Goal: Task Accomplishment & Management: Manage account settings

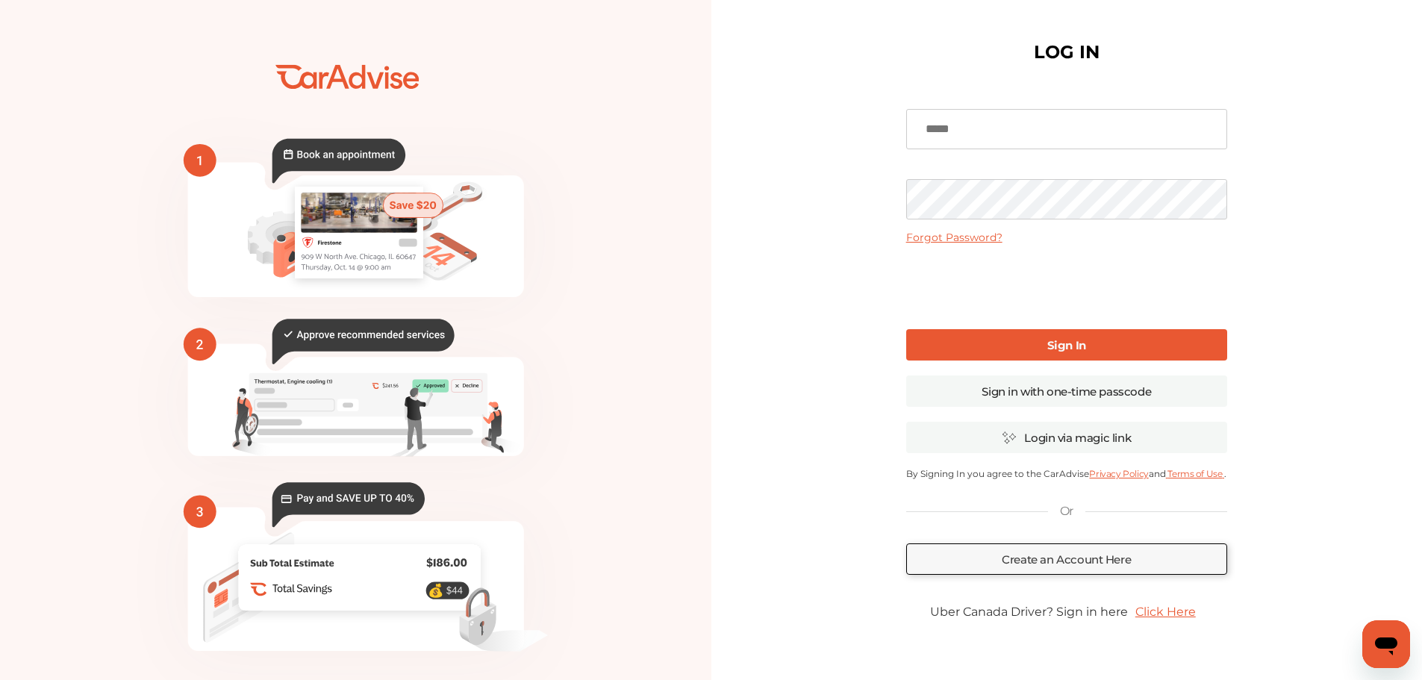
type input "**********"
click at [1052, 351] on b "Sign In" at bounding box center [1066, 345] width 39 height 14
click at [1067, 390] on link "Sign in with one-time passcode" at bounding box center [1066, 390] width 321 height 31
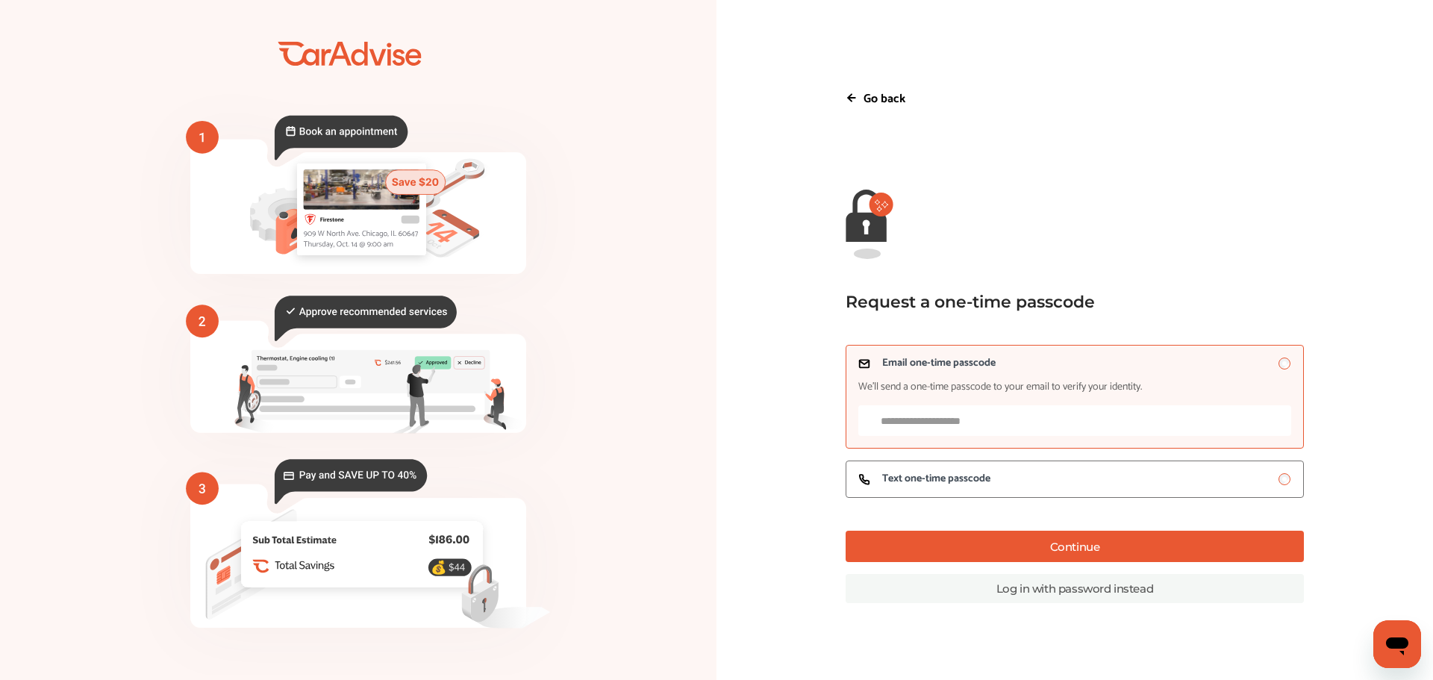
click at [1032, 423] on input "Email one-time passcode We’ll send a one-time passcode to your email to verify …" at bounding box center [1074, 420] width 433 height 31
type input "**********"
click at [1029, 552] on button "Continue" at bounding box center [1075, 546] width 458 height 31
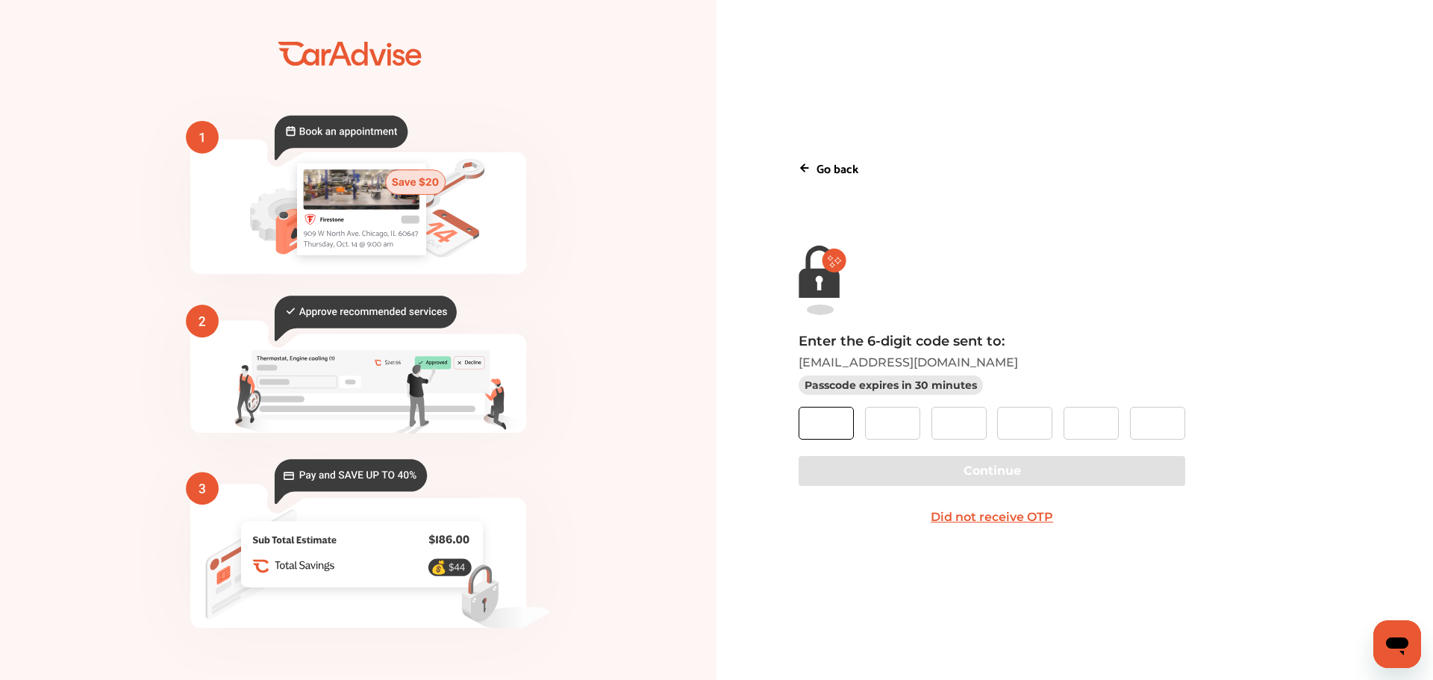
click at [829, 428] on input "text" at bounding box center [826, 423] width 55 height 33
type input "*"
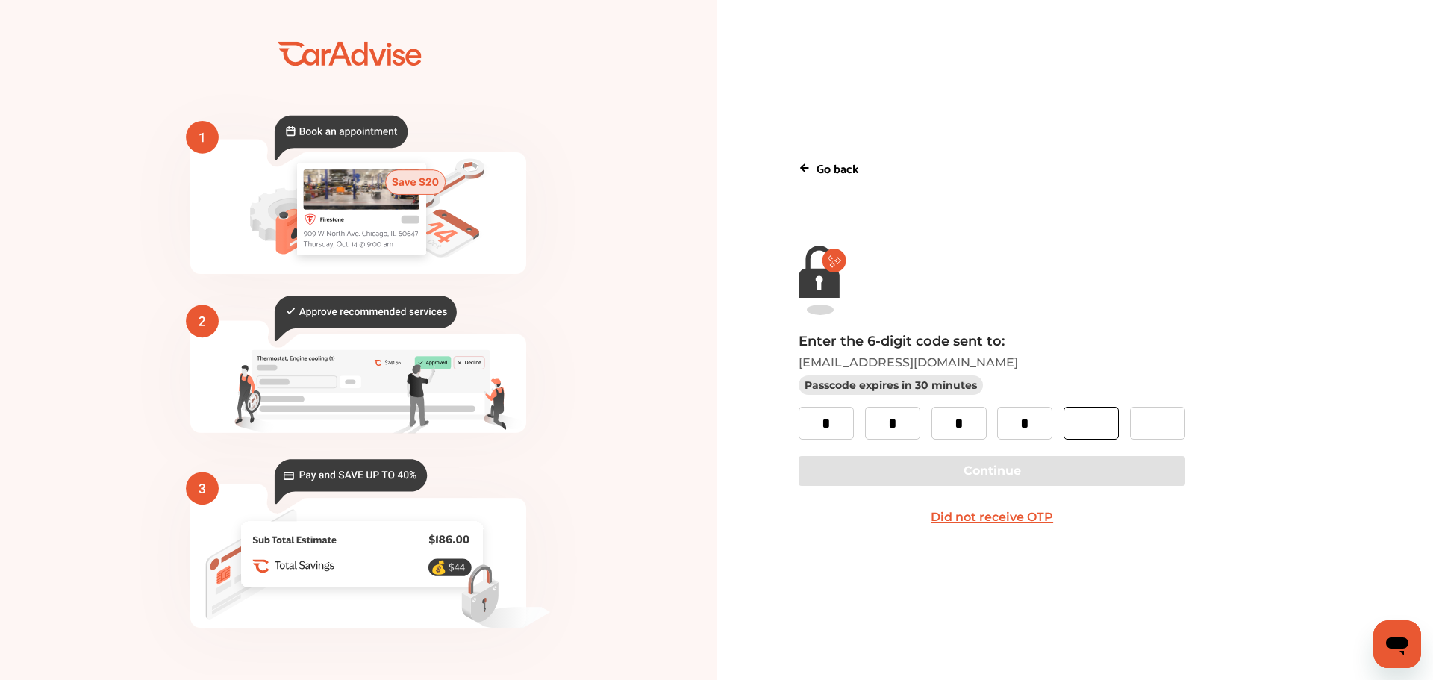
type input "*"
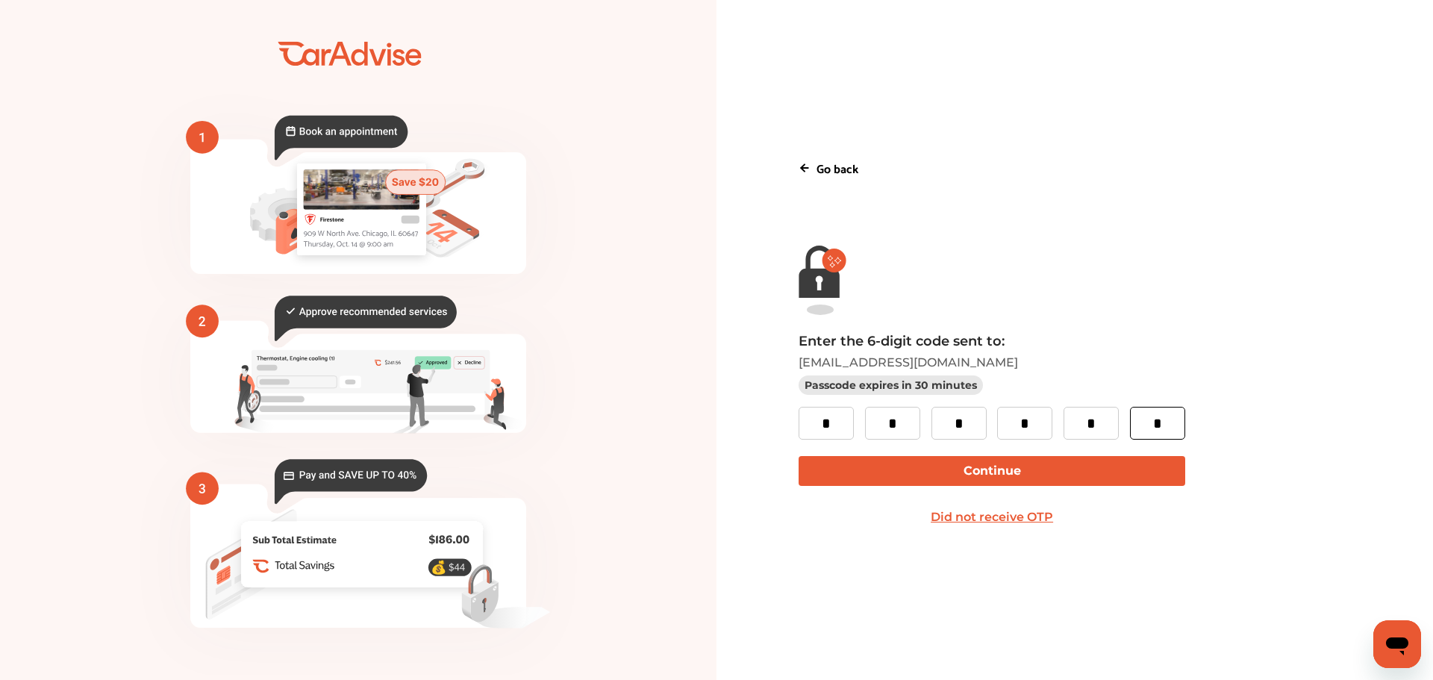
type input "*"
click at [940, 469] on button "Continue" at bounding box center [992, 471] width 386 height 30
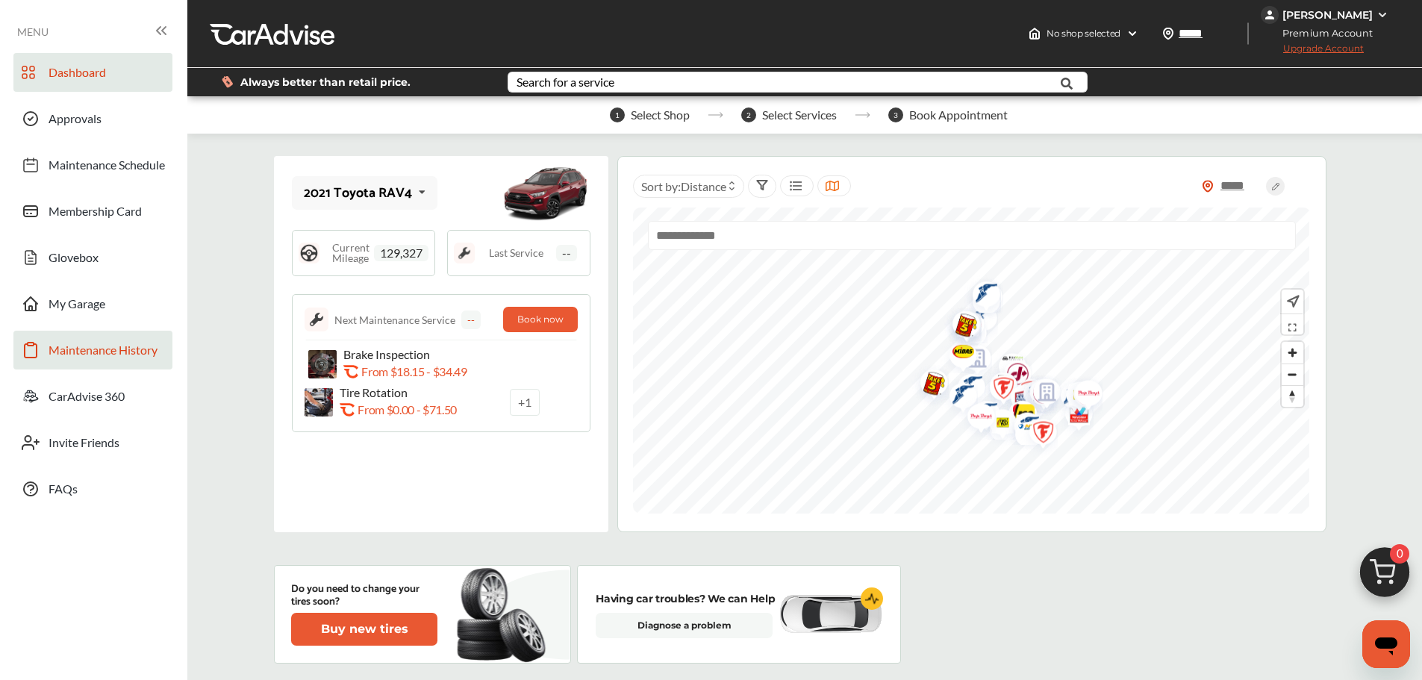
click at [68, 352] on span "Maintenance History" at bounding box center [103, 352] width 109 height 19
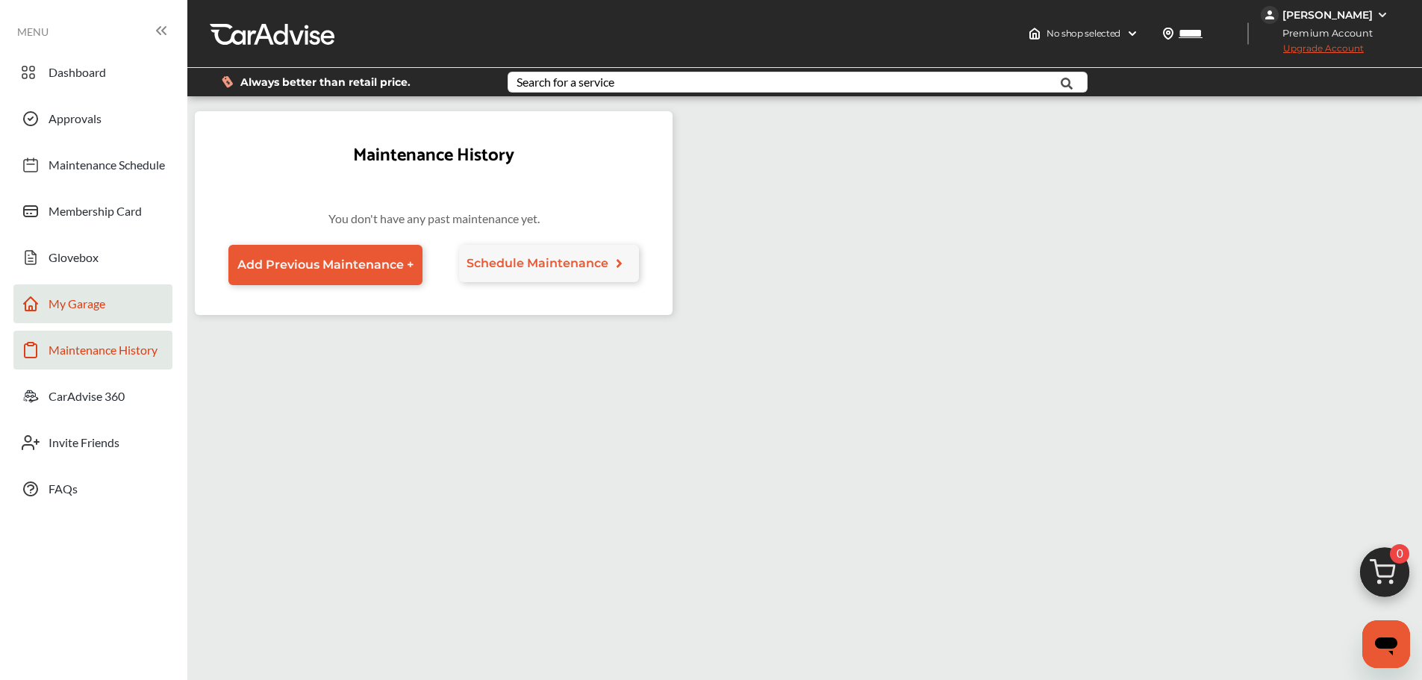
click at [52, 299] on span "My Garage" at bounding box center [77, 305] width 57 height 19
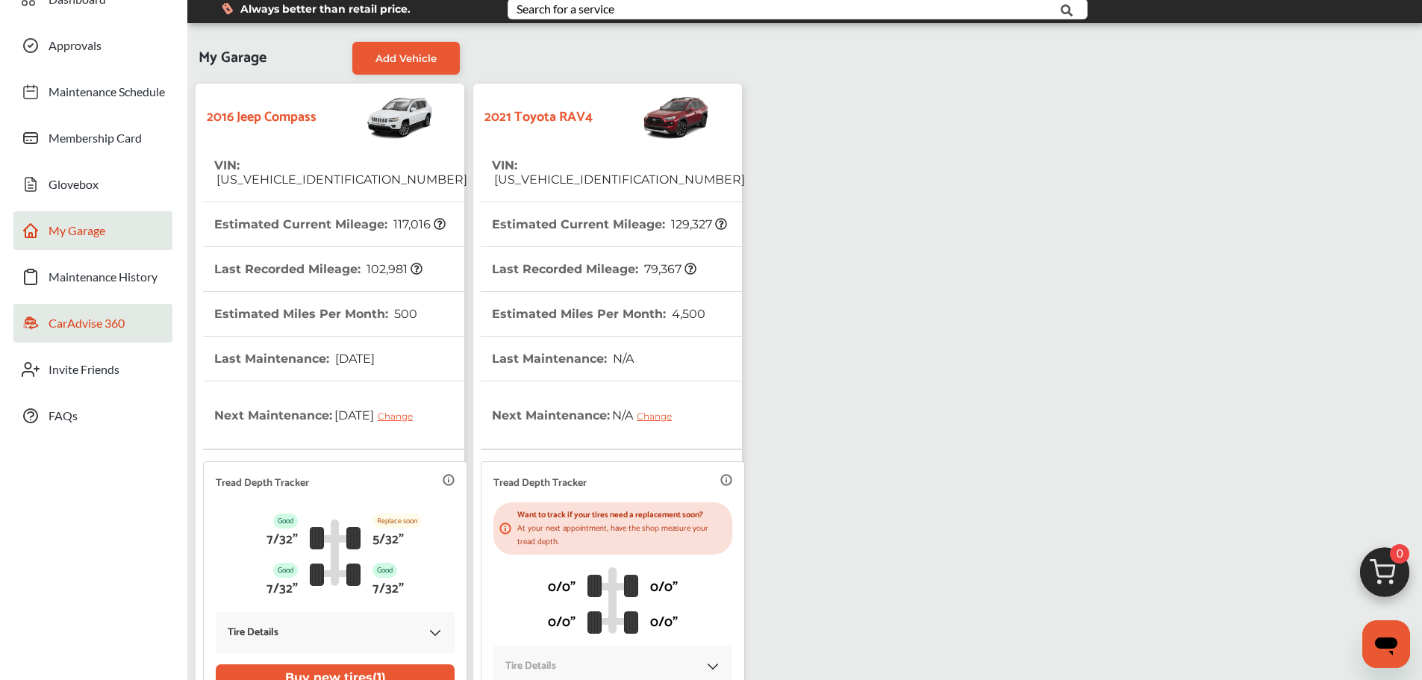
scroll to position [49, 0]
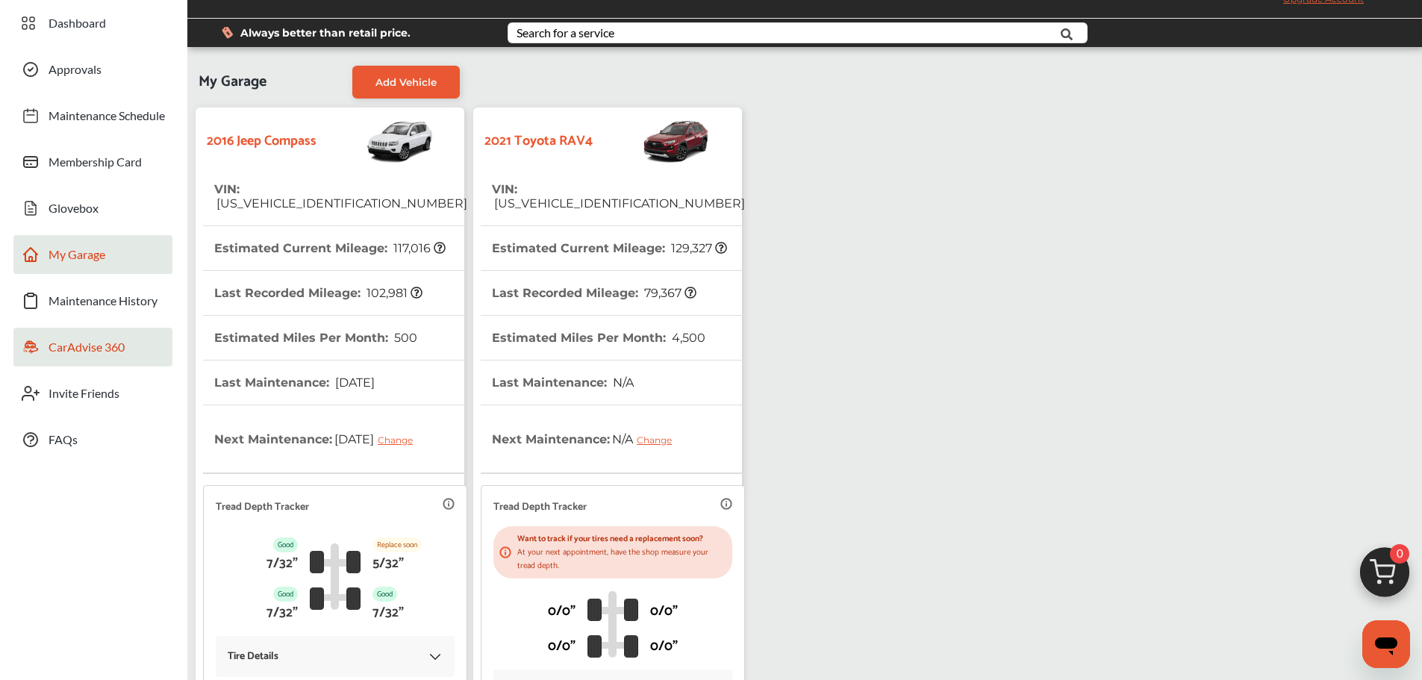
click at [69, 349] on span "CarAdvise 360" at bounding box center [87, 349] width 76 height 19
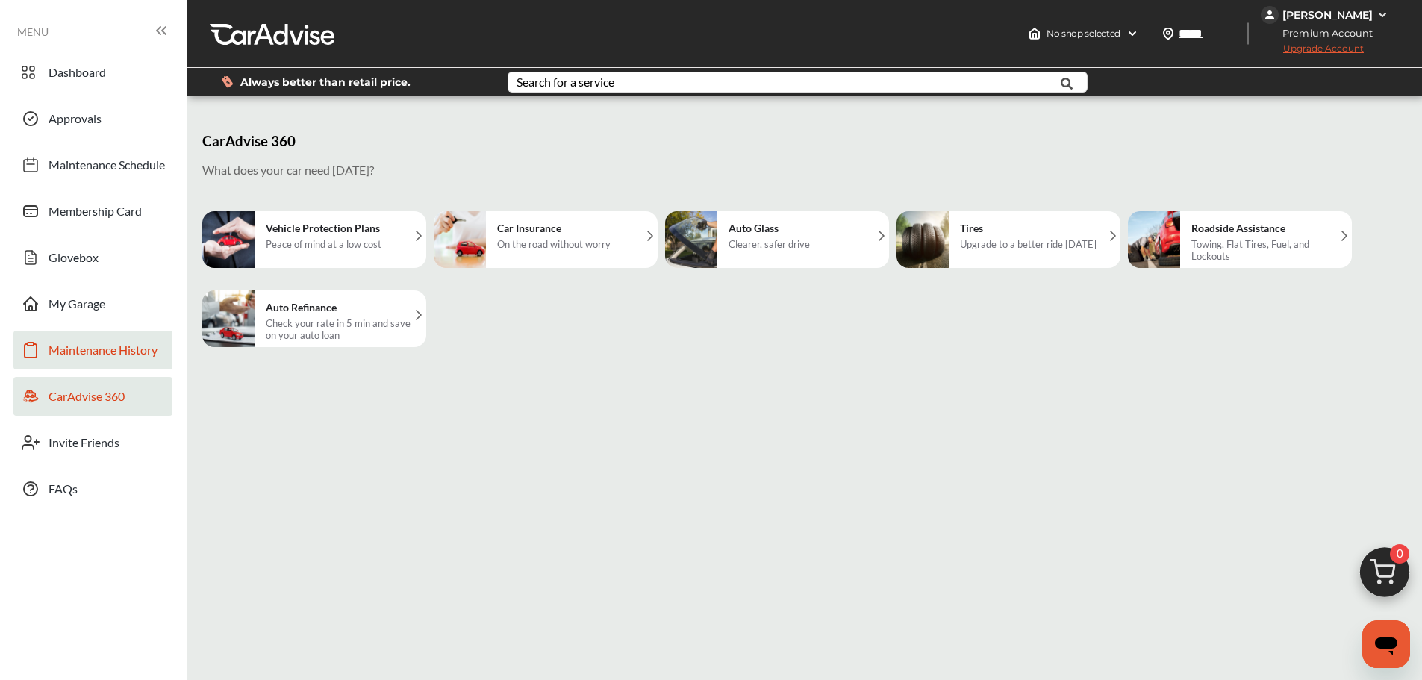
click at [122, 346] on span "Maintenance History" at bounding box center [103, 352] width 109 height 19
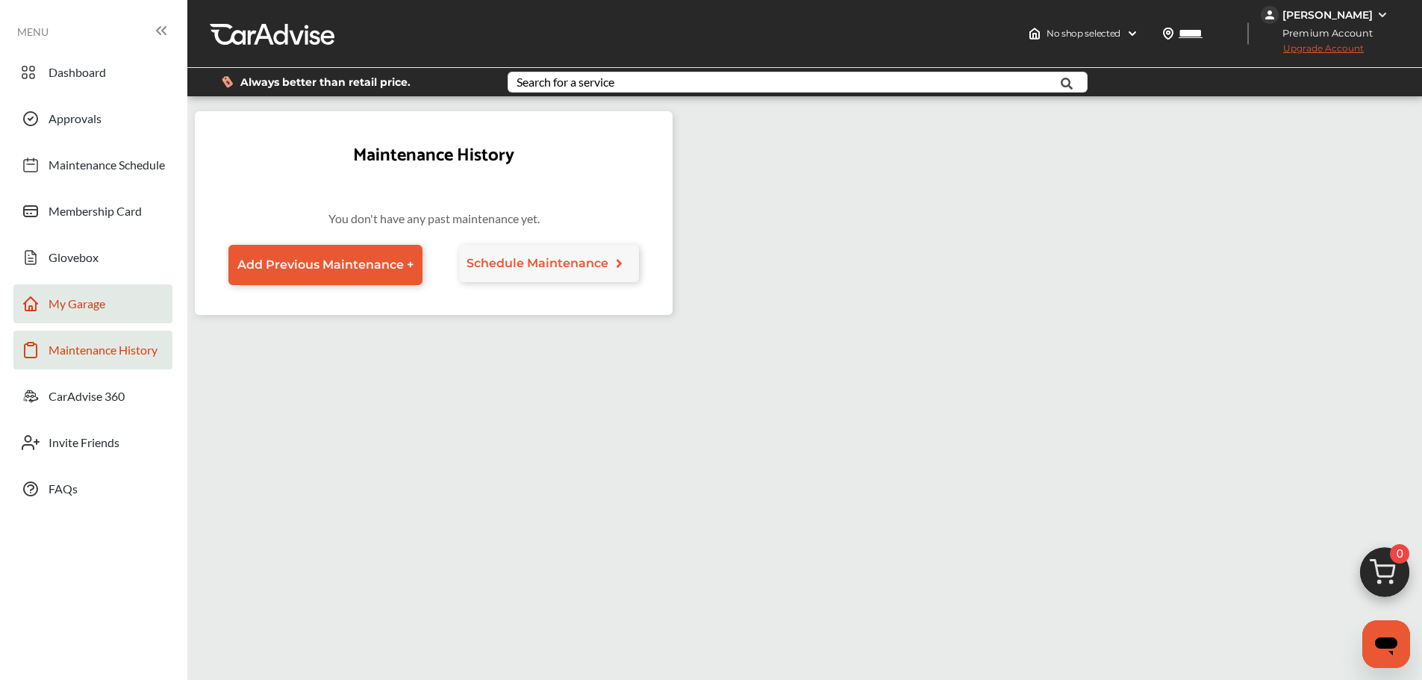
click at [75, 298] on span "My Garage" at bounding box center [77, 305] width 57 height 19
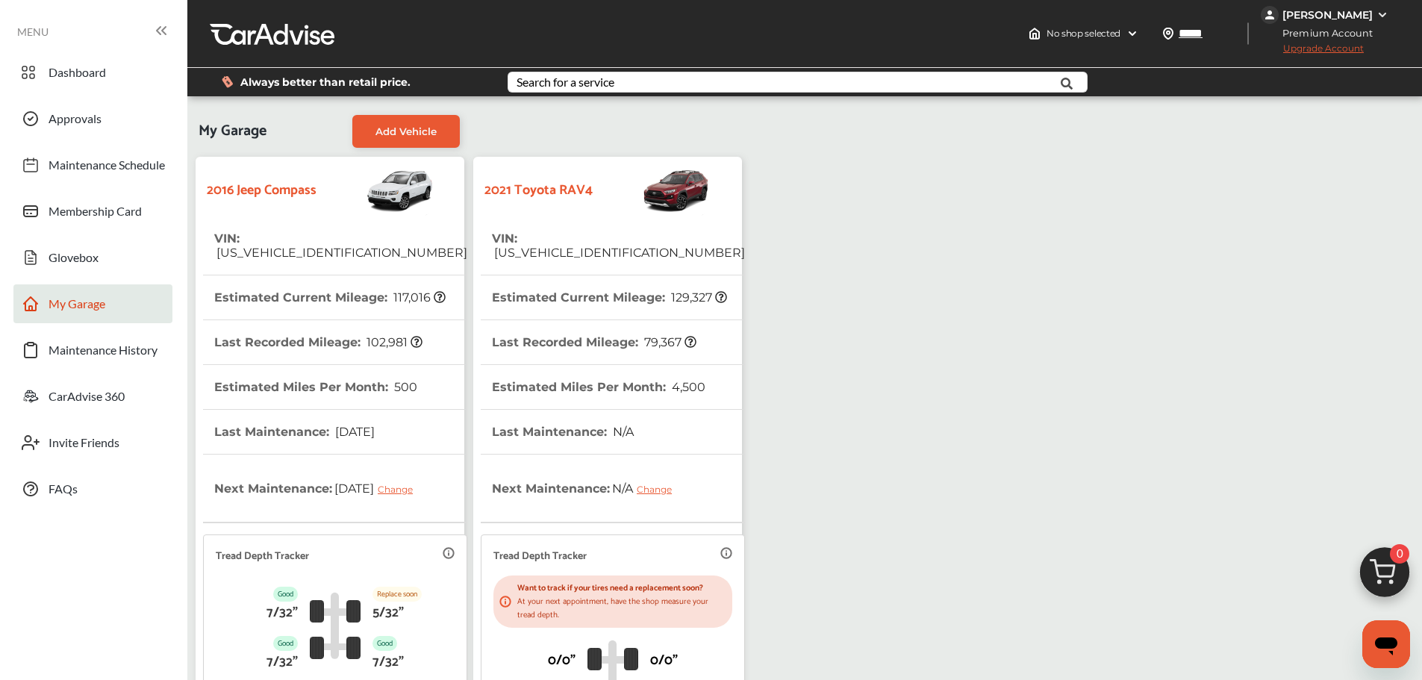
click at [281, 189] on strong "2016 Jeep Compass" at bounding box center [262, 190] width 110 height 22
click at [1380, 16] on img at bounding box center [1382, 15] width 12 height 12
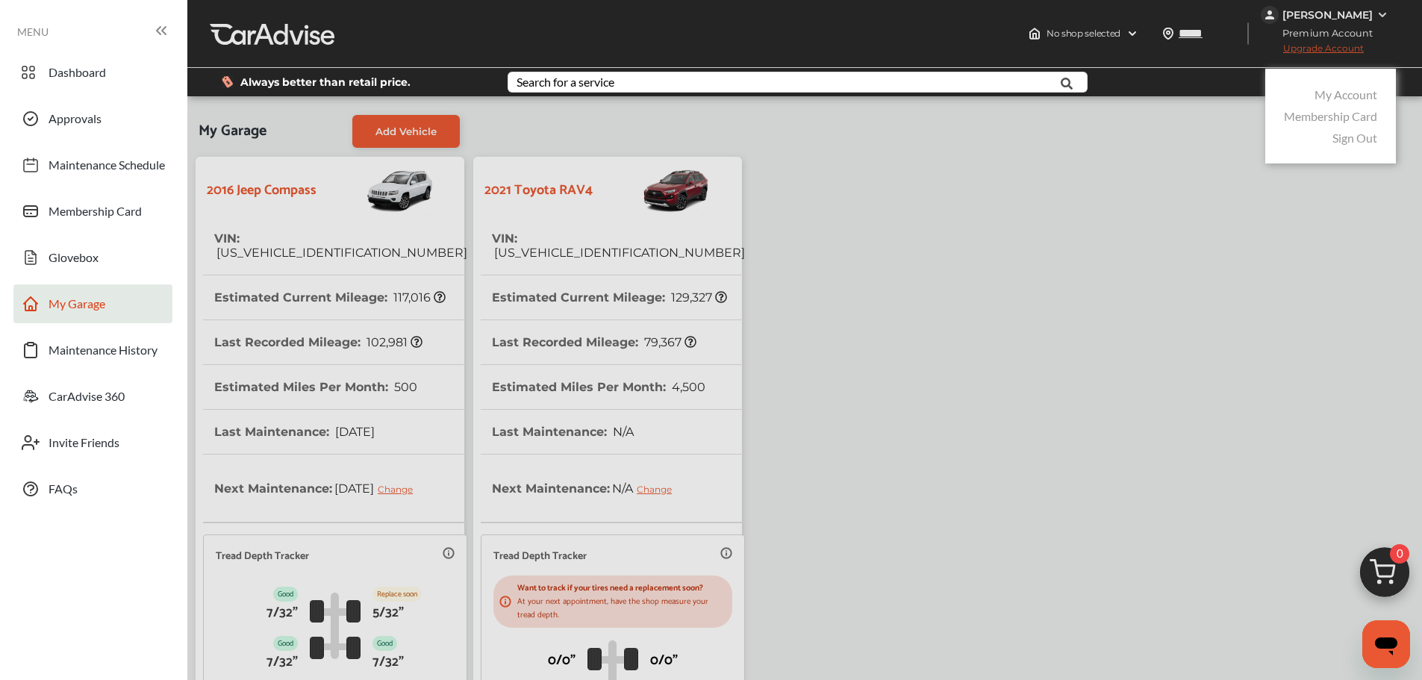
click at [1352, 93] on link "My Account" at bounding box center [1345, 94] width 63 height 14
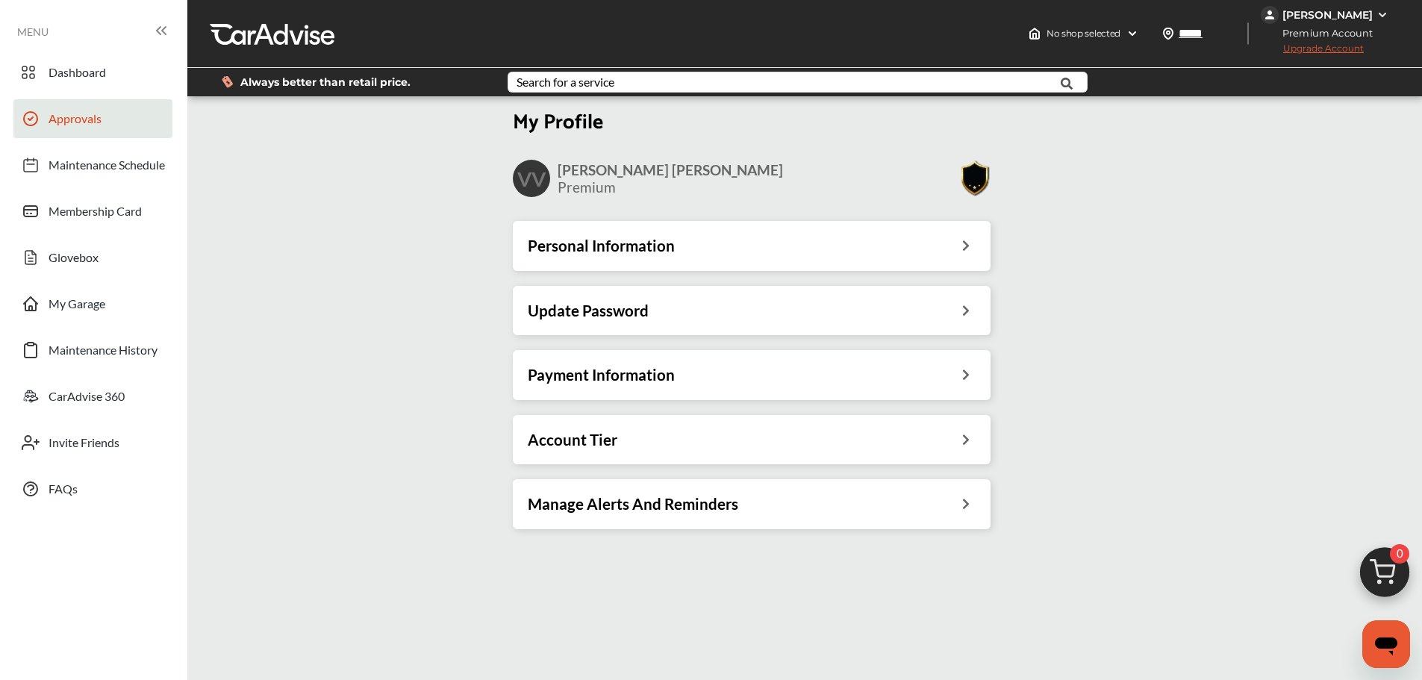
click at [75, 122] on span "Approvals" at bounding box center [75, 120] width 53 height 19
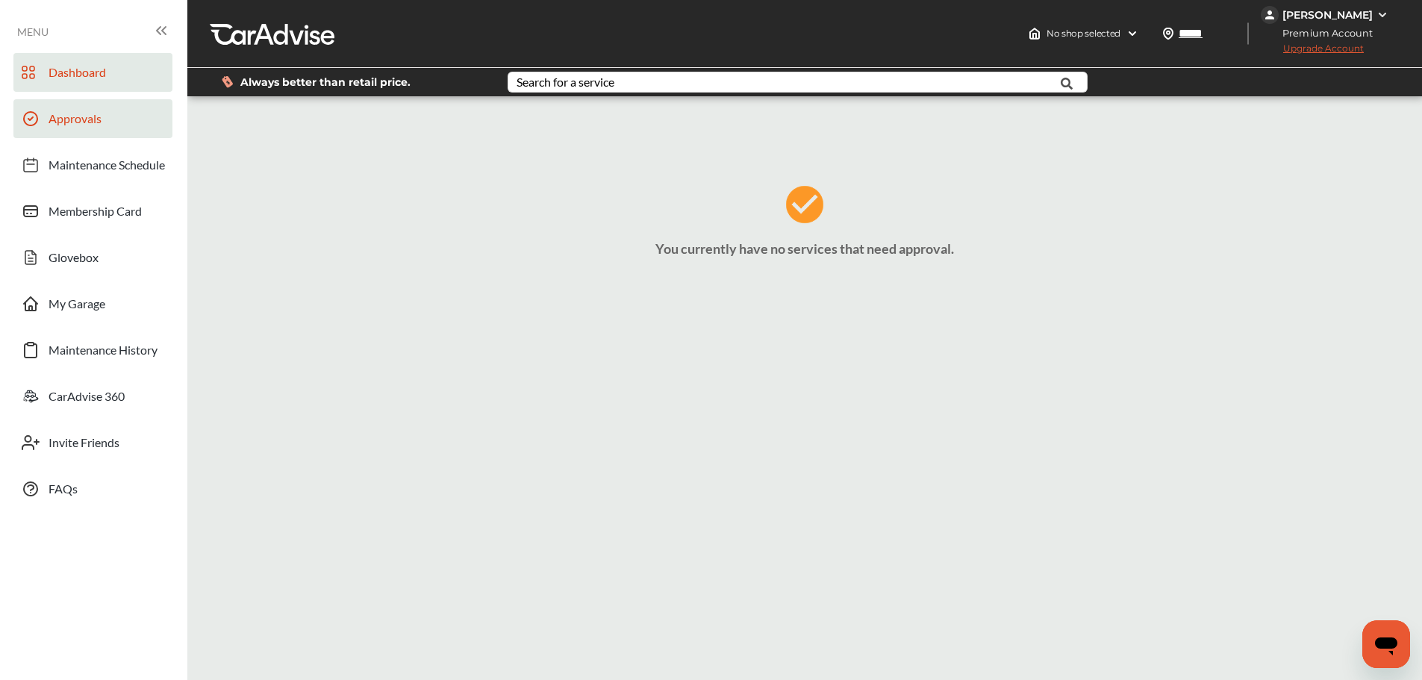
click at [74, 72] on span "Dashboard" at bounding box center [77, 74] width 57 height 19
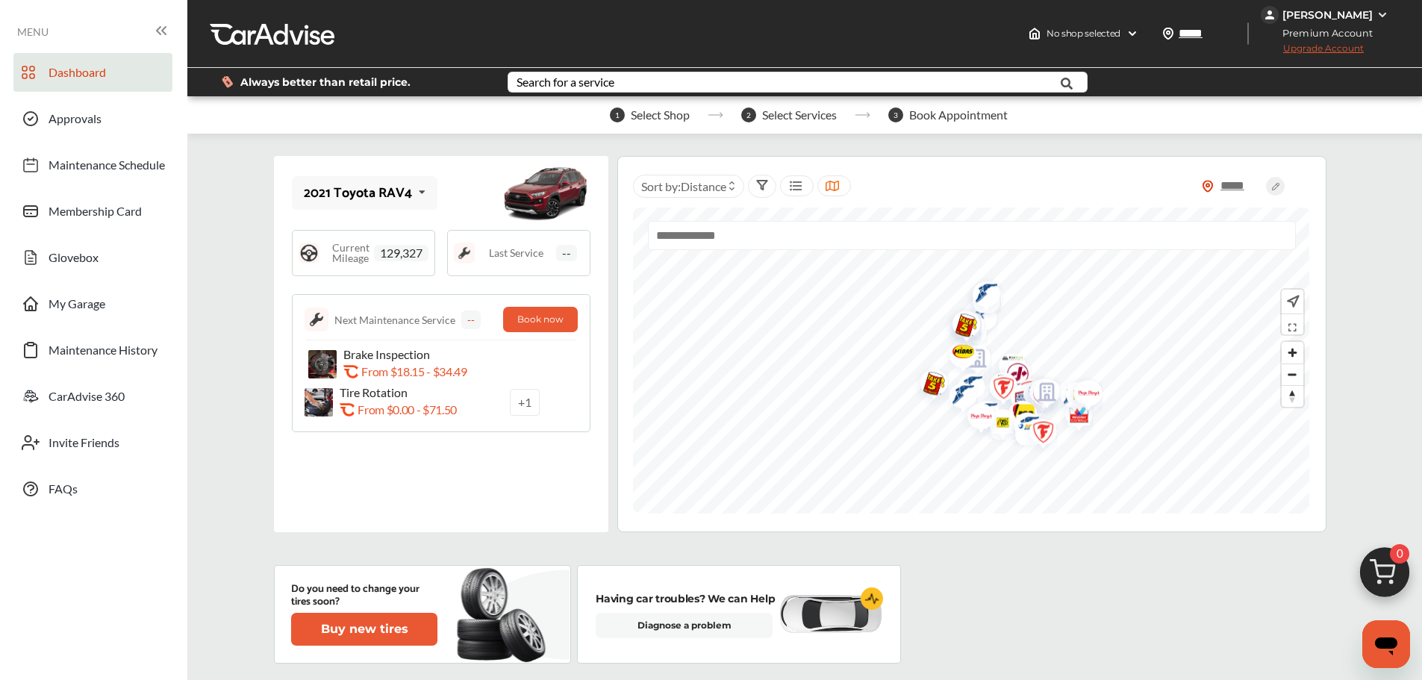
click at [424, 193] on icon at bounding box center [422, 192] width 25 height 32
click at [378, 232] on div "2016 Jeep Compass" at bounding box center [361, 233] width 113 height 15
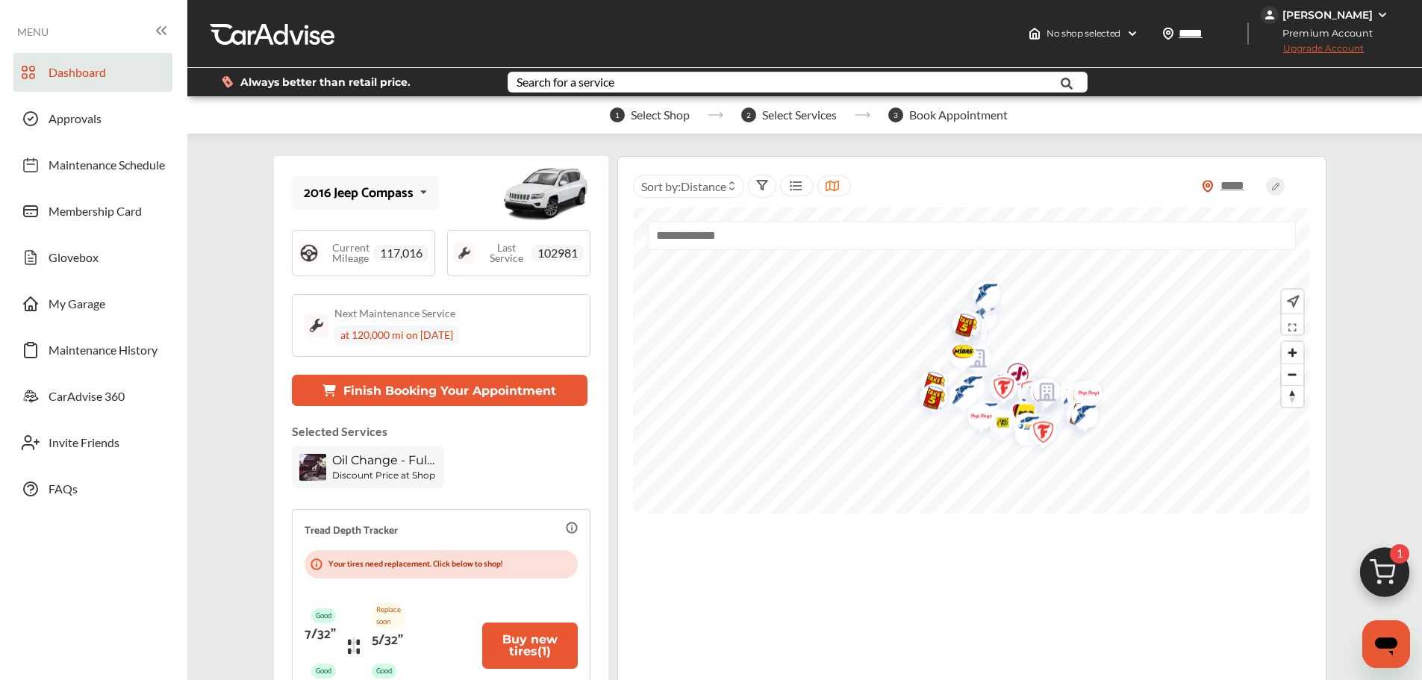
click at [467, 255] on img at bounding box center [464, 253] width 21 height 21
click at [1288, 353] on span "Zoom in" at bounding box center [1293, 353] width 22 height 22
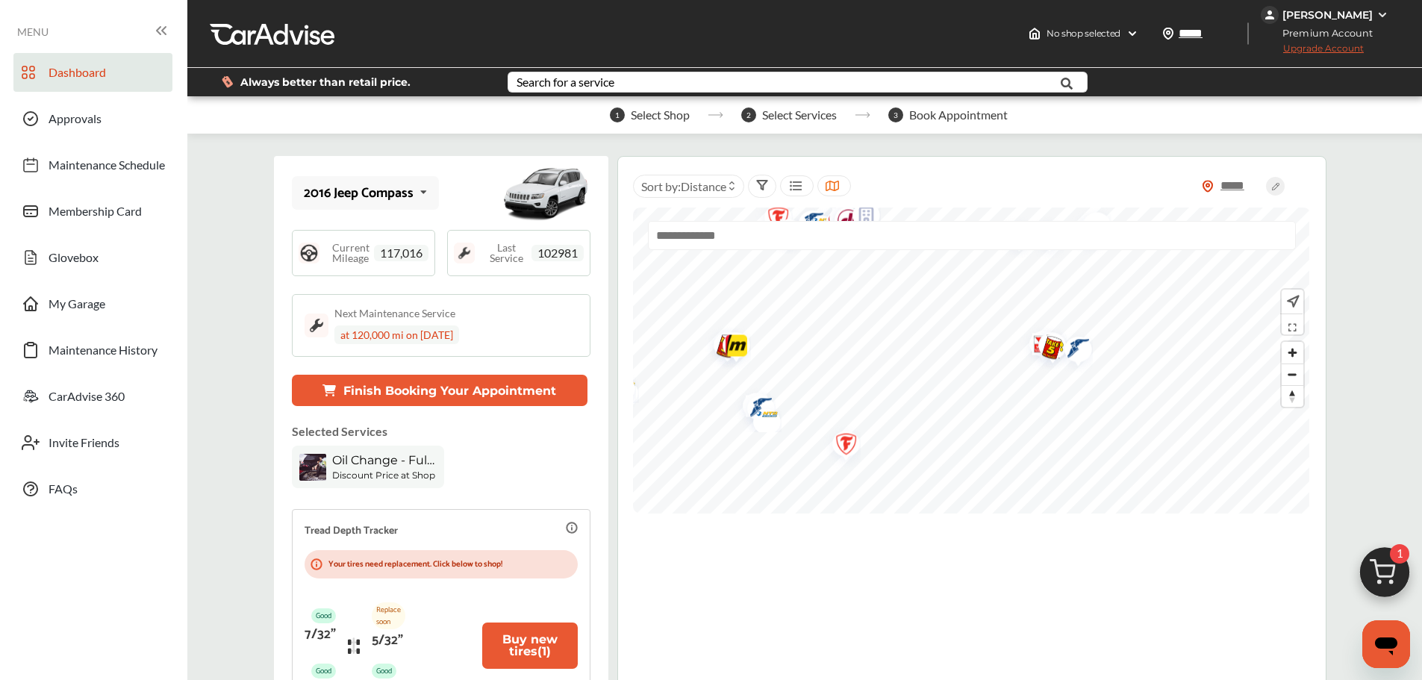
click at [1080, 346] on img "Map marker" at bounding box center [1073, 350] width 40 height 44
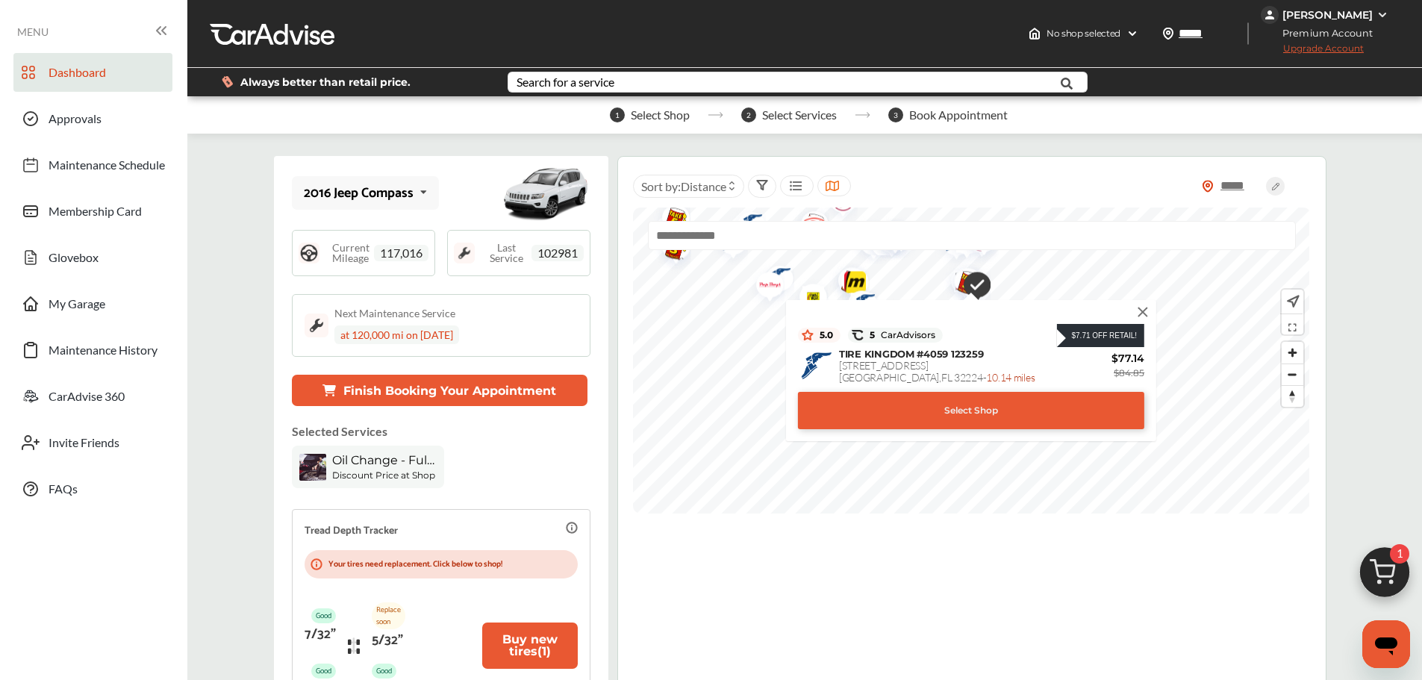
click at [1144, 312] on img at bounding box center [1143, 312] width 16 height 16
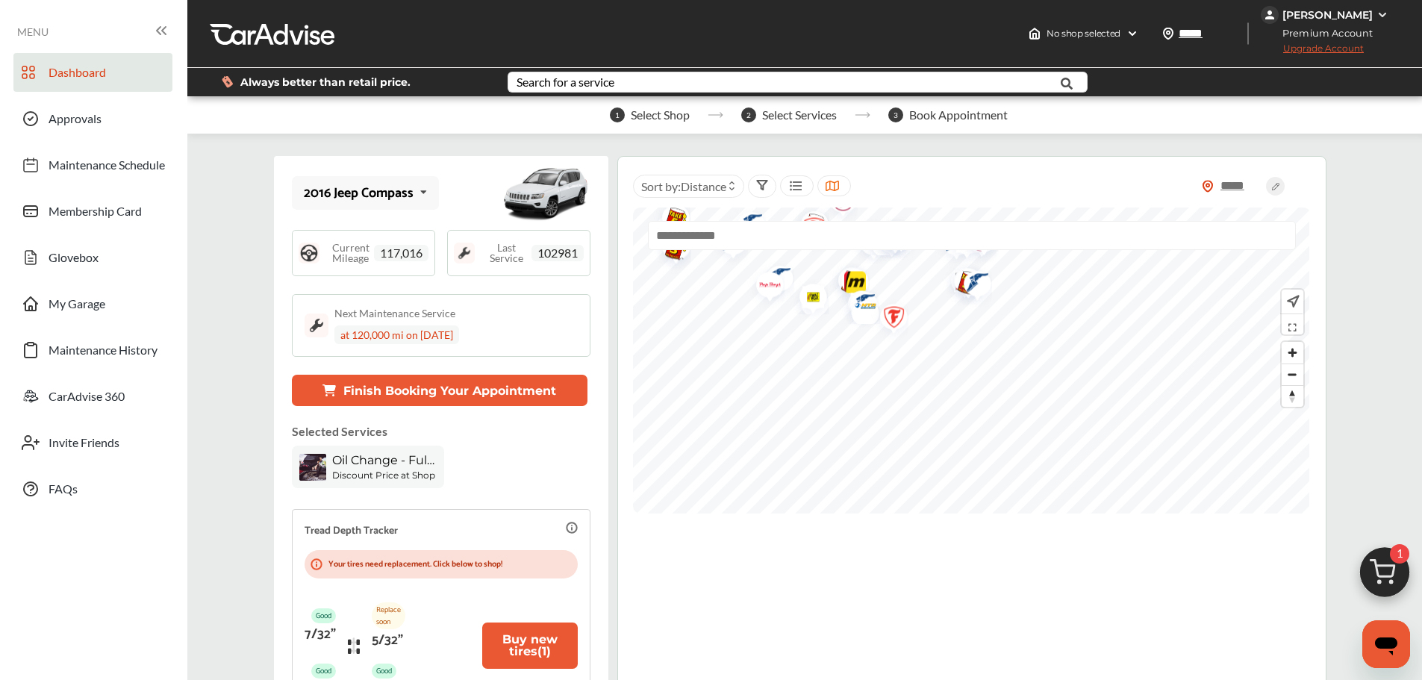
click at [852, 283] on img "Map marker" at bounding box center [857, 306] width 40 height 47
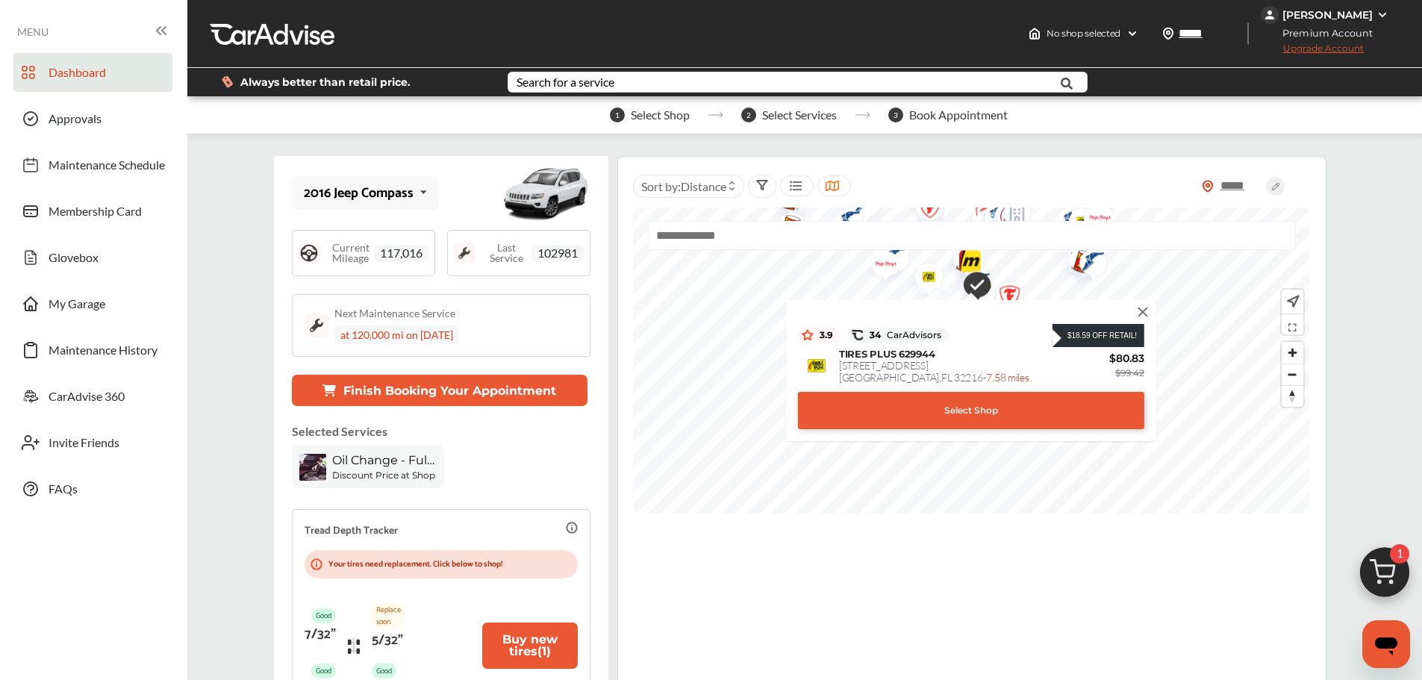
click at [1143, 311] on img at bounding box center [1143, 312] width 16 height 16
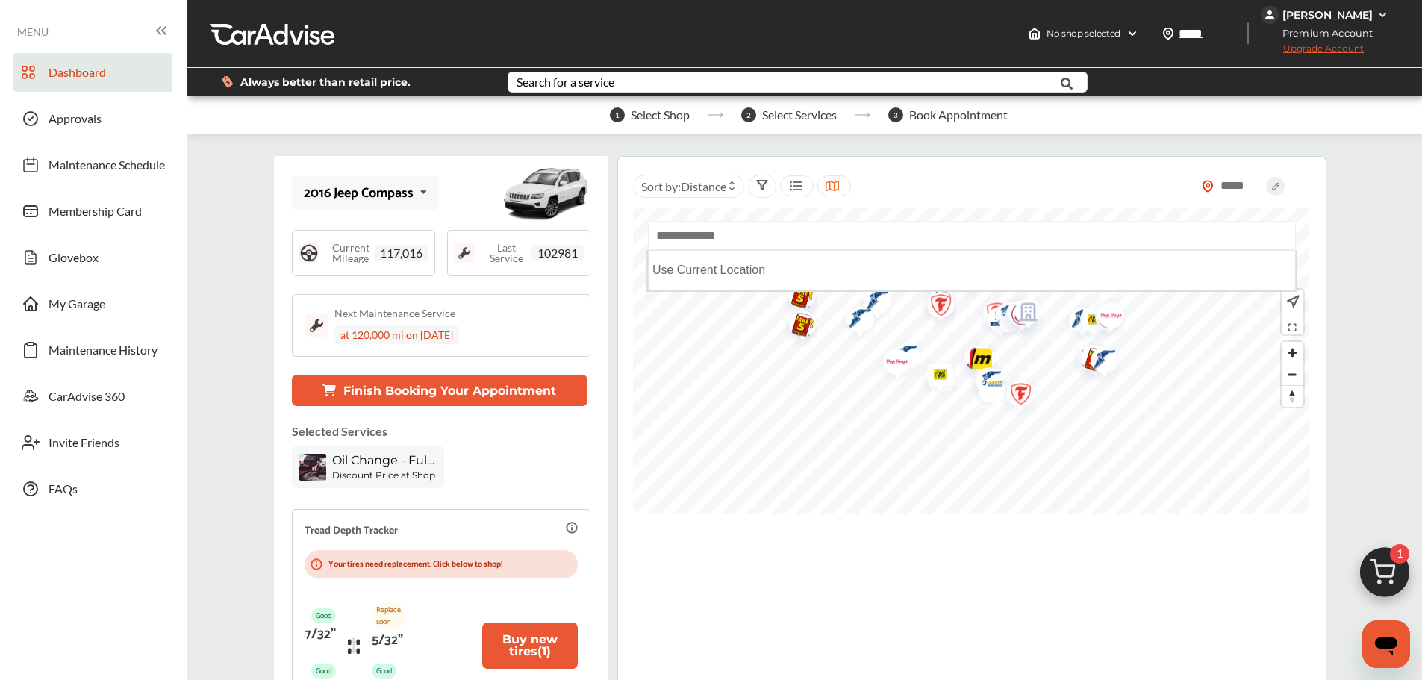
click at [681, 240] on input "text" at bounding box center [972, 235] width 648 height 29
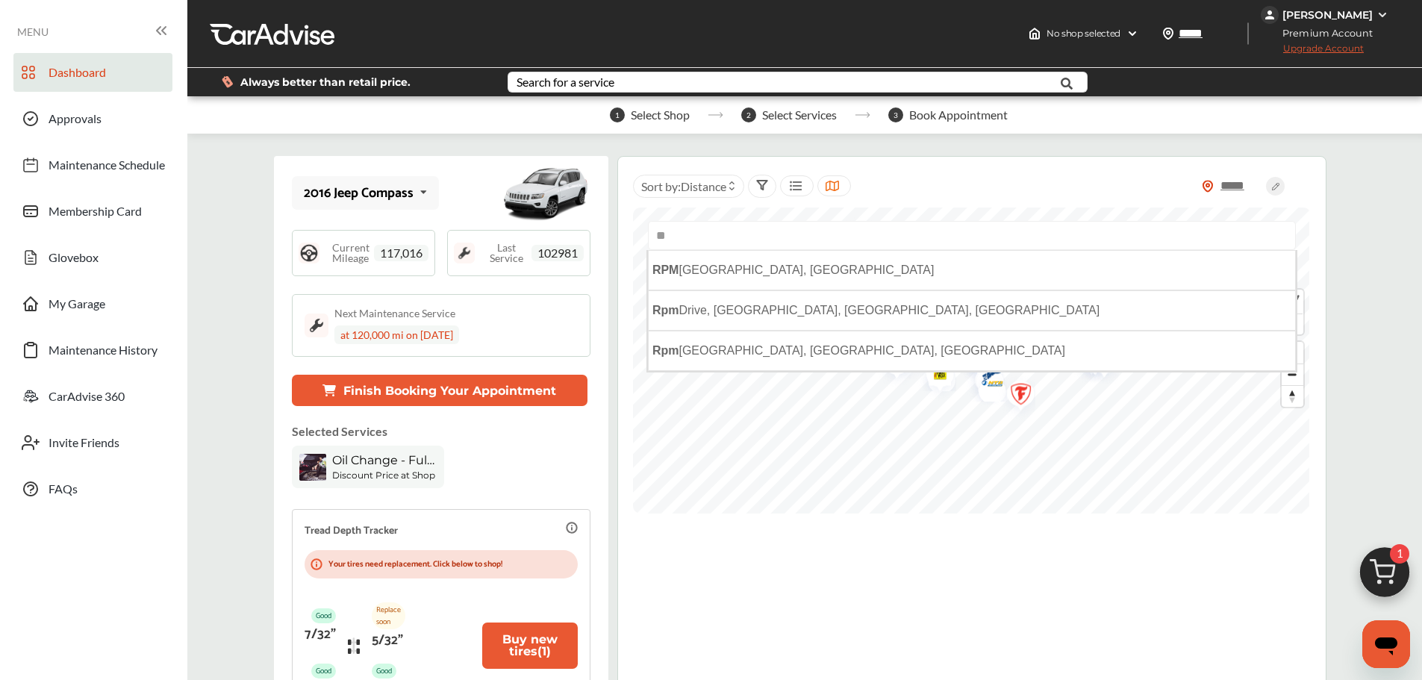
type input "*"
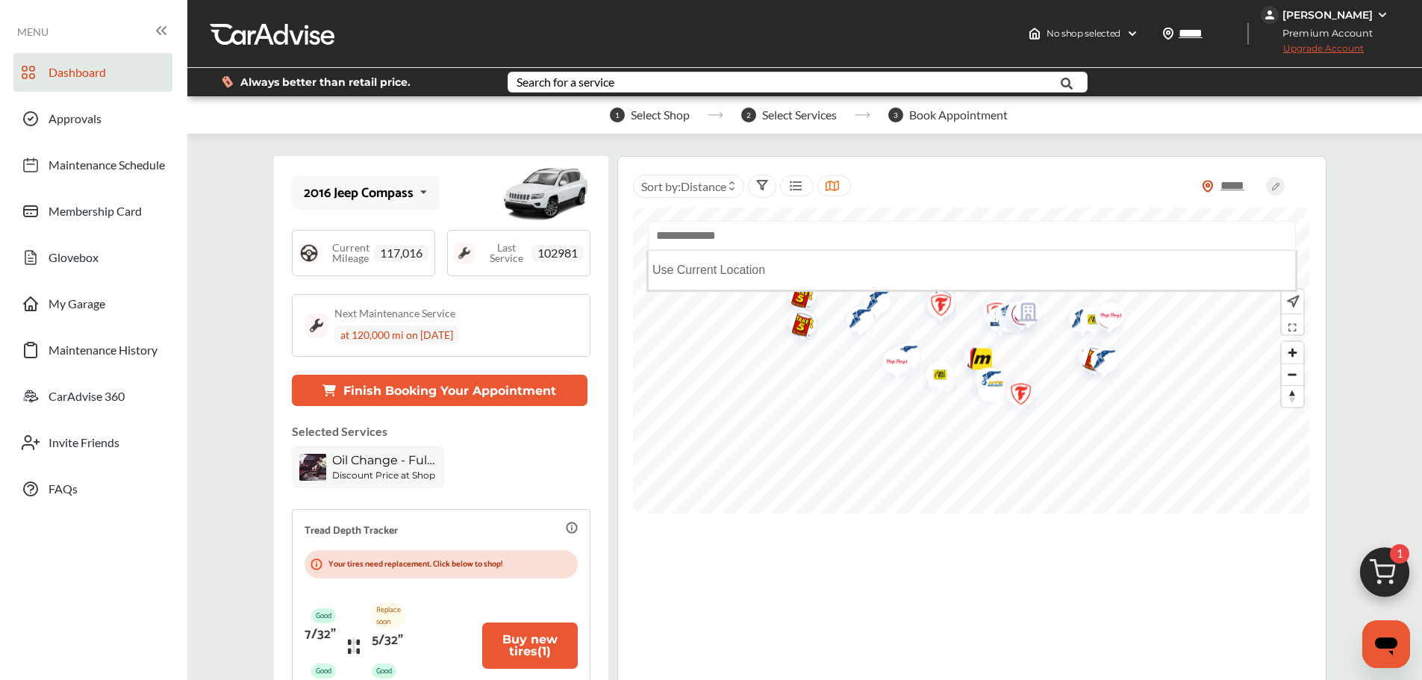
click at [921, 399] on img "Map marker" at bounding box center [935, 377] width 40 height 47
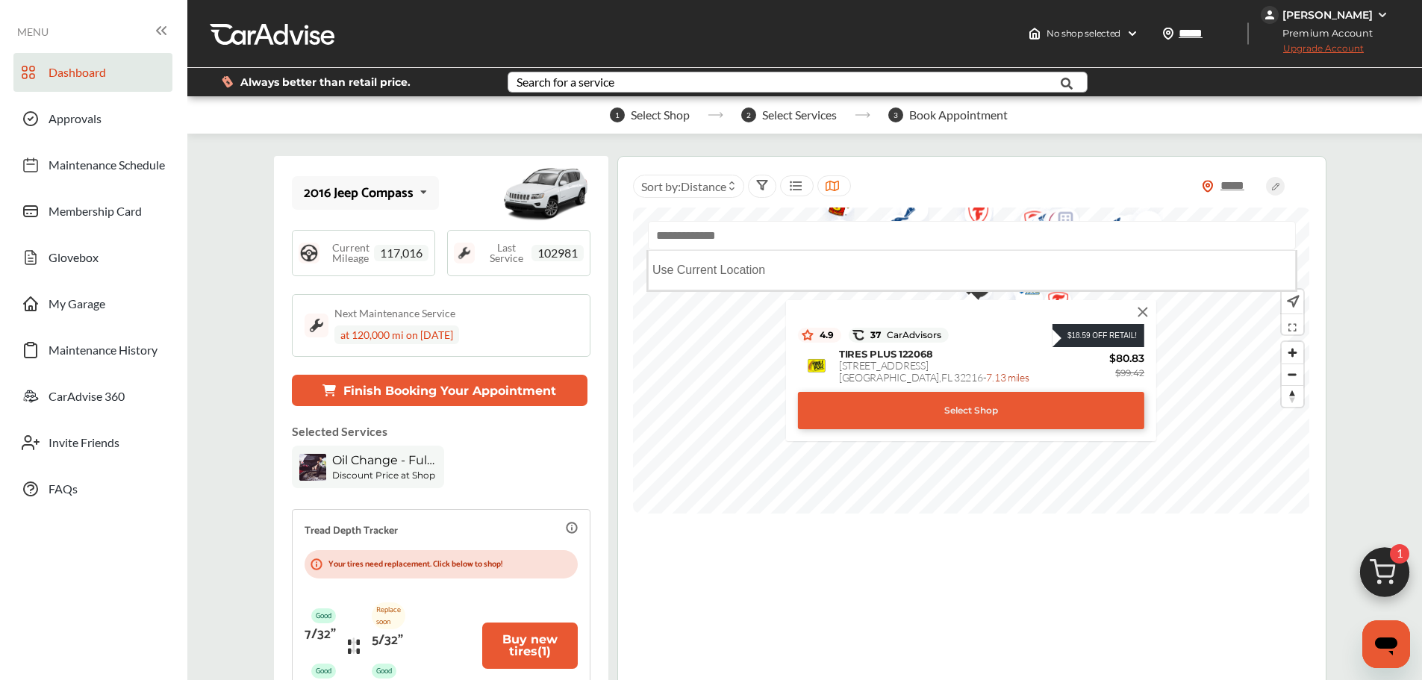
click at [560, 84] on div "Search for a service" at bounding box center [566, 82] width 98 height 12
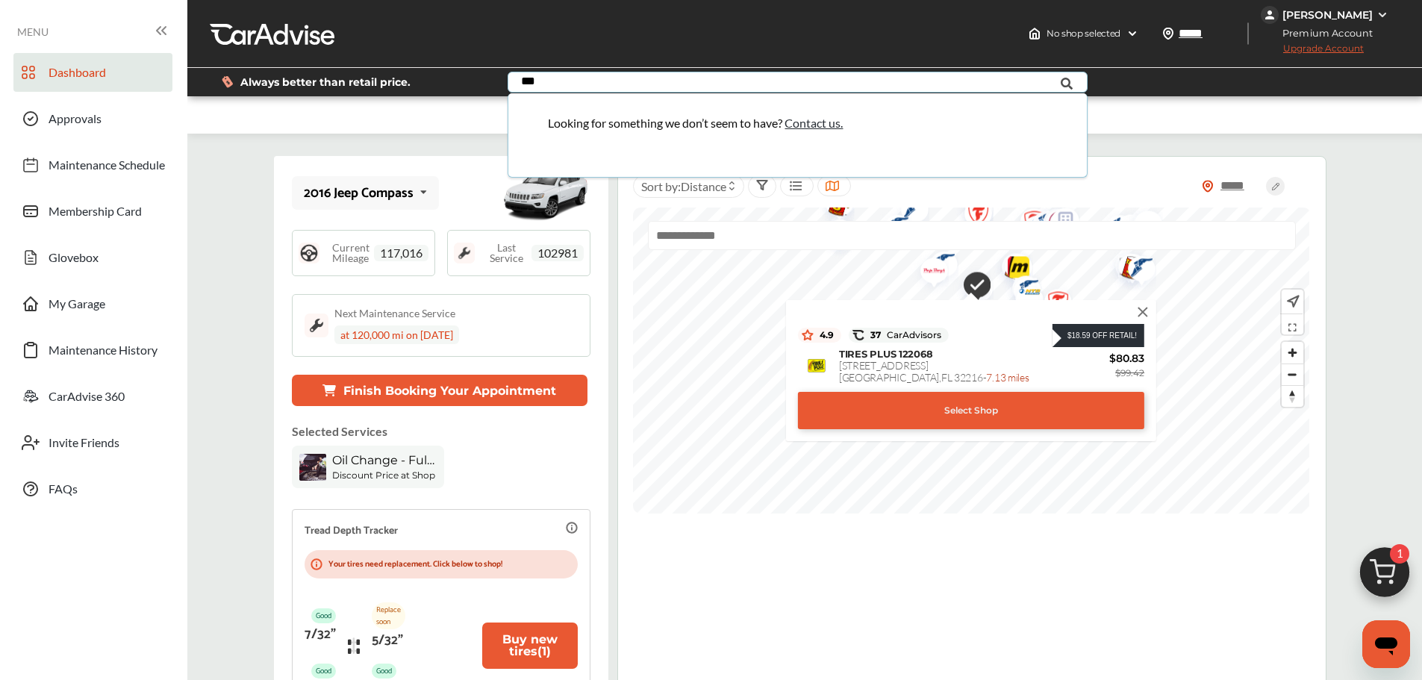
type input "***"
click at [1040, 81] on div "*** RPM Looking for something we don’t seem to have? Contact us." at bounding box center [798, 82] width 580 height 21
click at [1154, 127] on div "1 Select Shop 2 Select Services 3 Book Appointment" at bounding box center [808, 114] width 1242 height 37
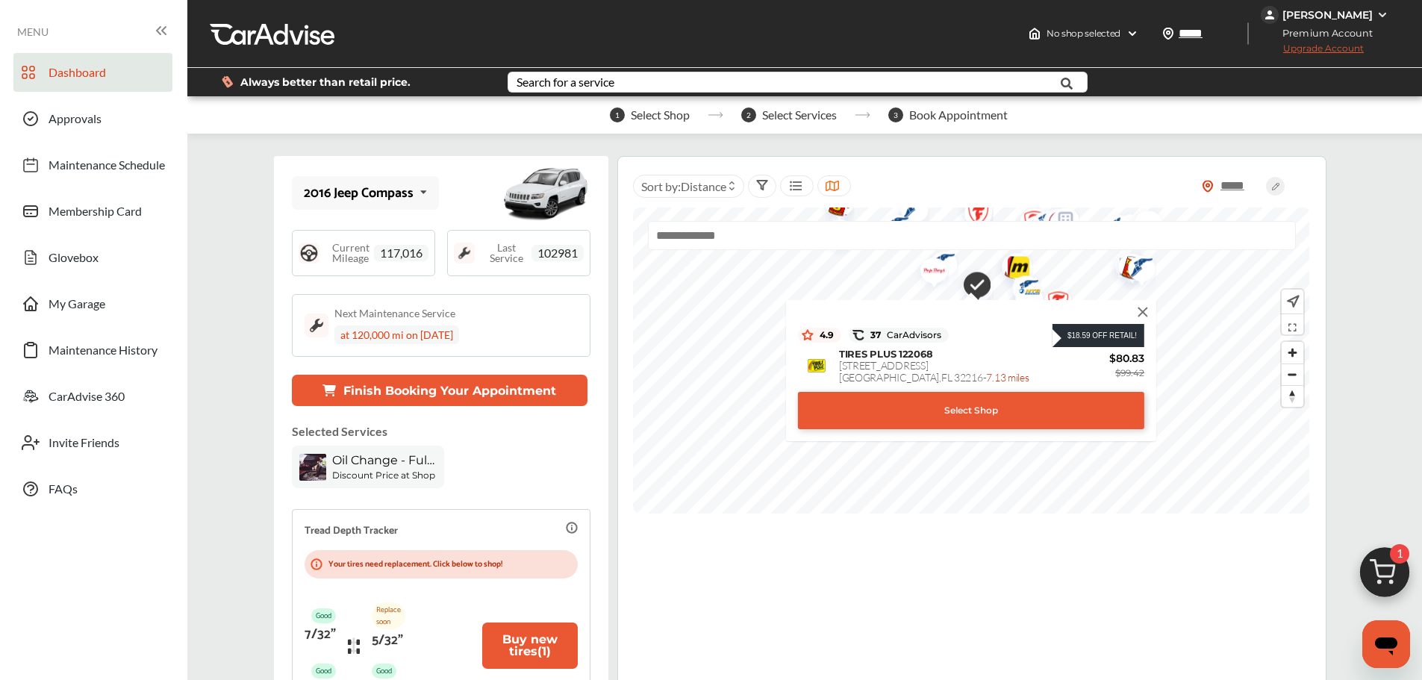
click at [1145, 313] on img at bounding box center [1143, 312] width 16 height 16
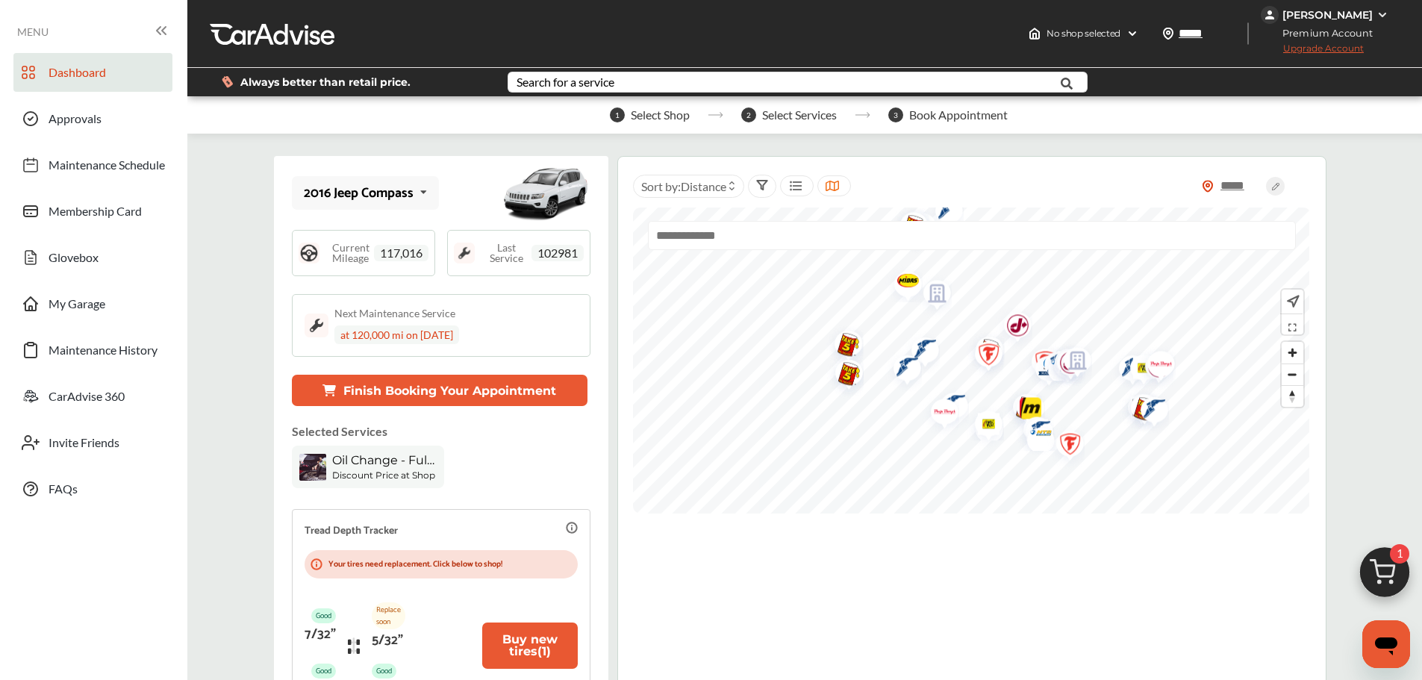
click at [987, 422] on img "Map marker" at bounding box center [984, 426] width 40 height 47
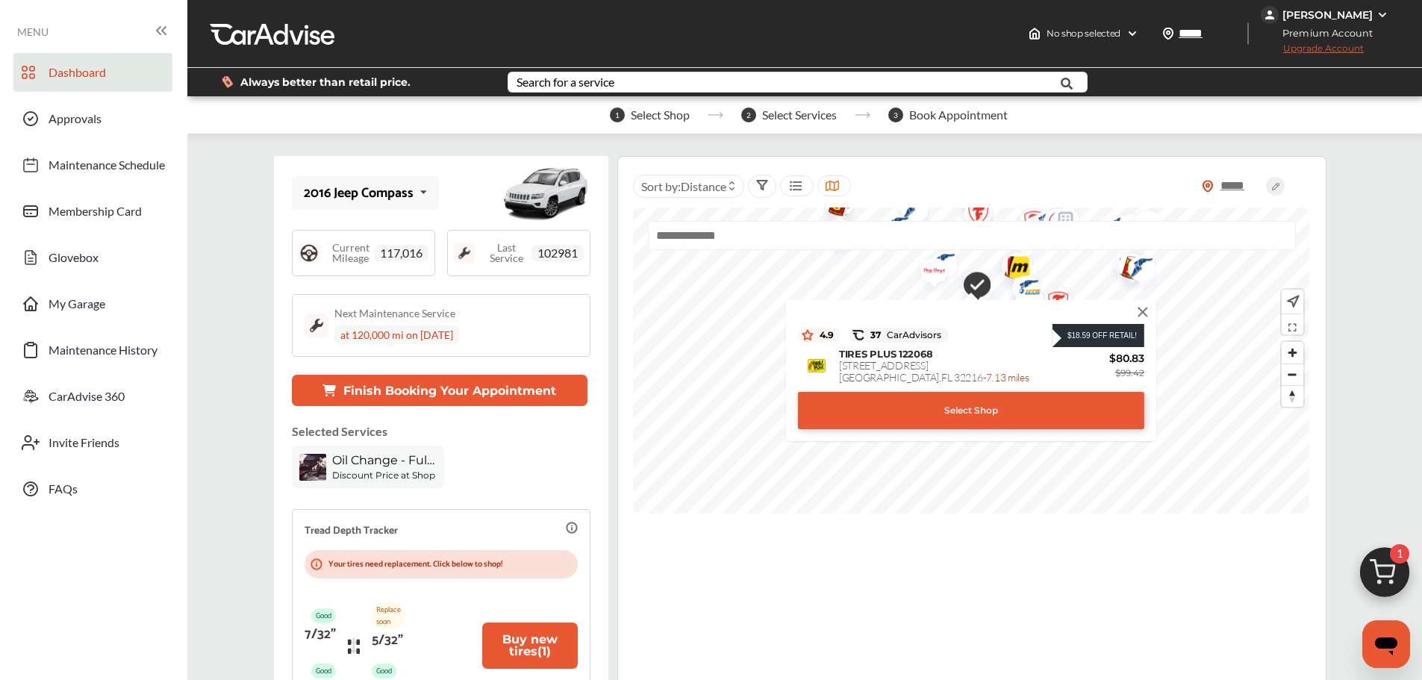
click at [1143, 309] on img at bounding box center [1143, 312] width 16 height 16
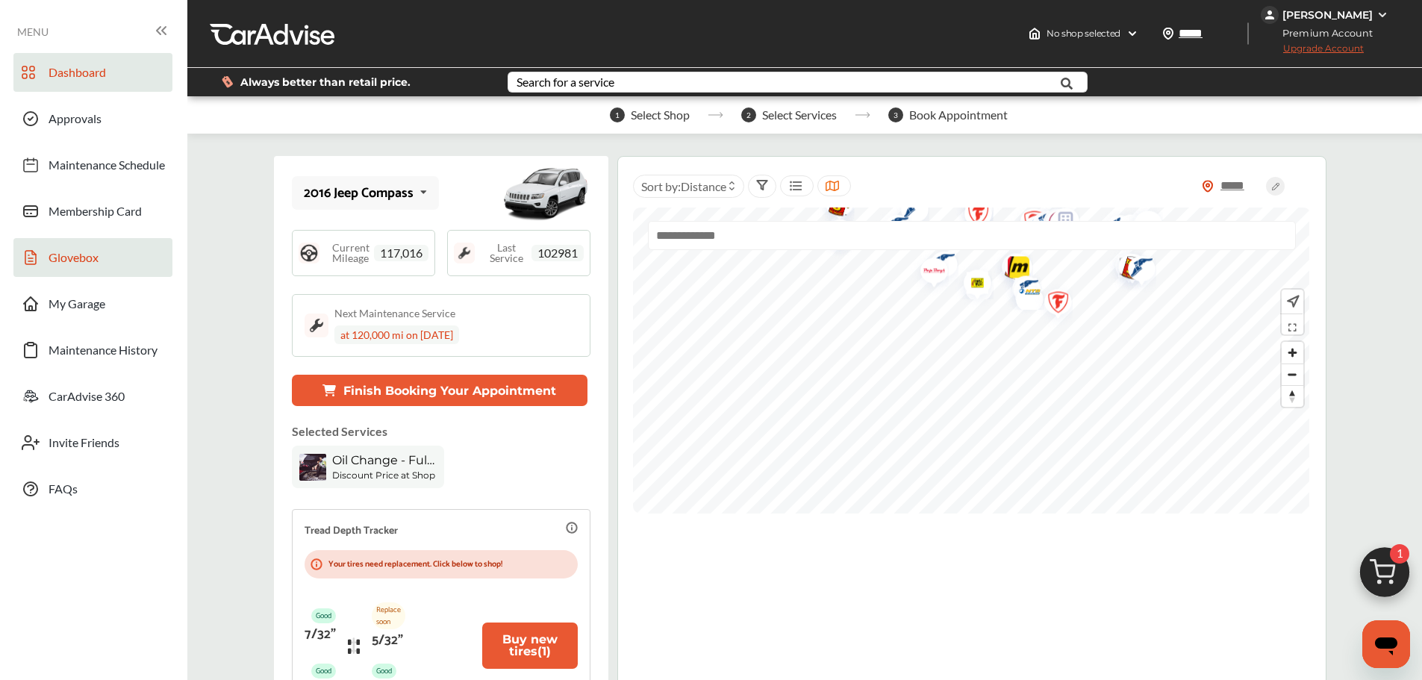
click at [75, 255] on span "Glovebox" at bounding box center [74, 259] width 50 height 19
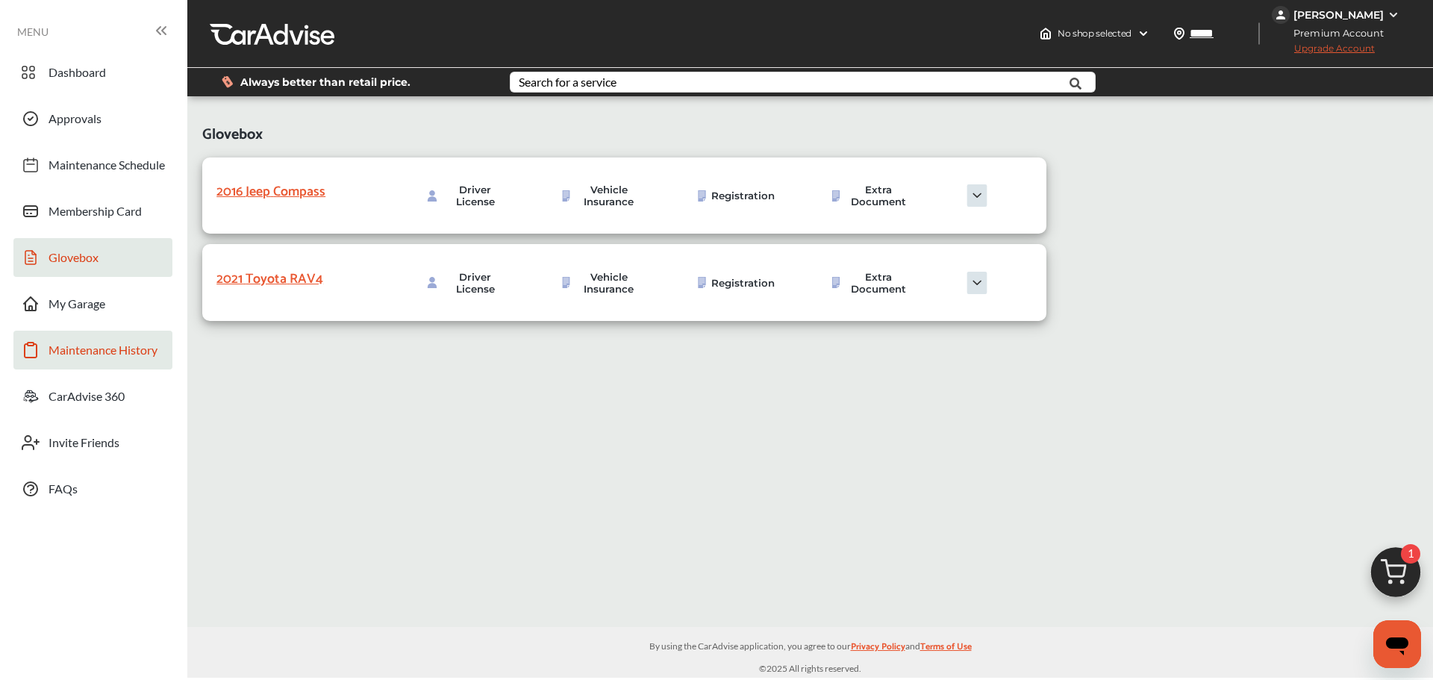
click at [77, 353] on span "Maintenance History" at bounding box center [103, 352] width 109 height 19
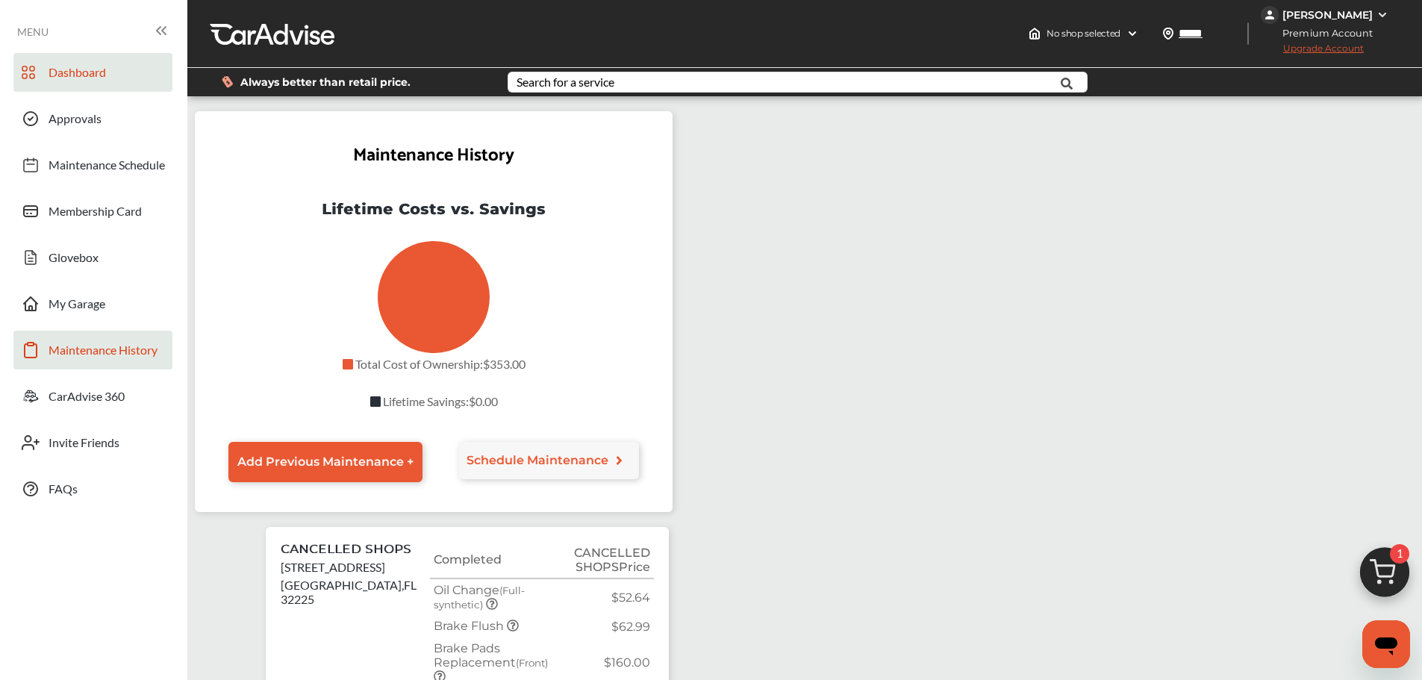
click at [84, 76] on span "Dashboard" at bounding box center [77, 74] width 57 height 19
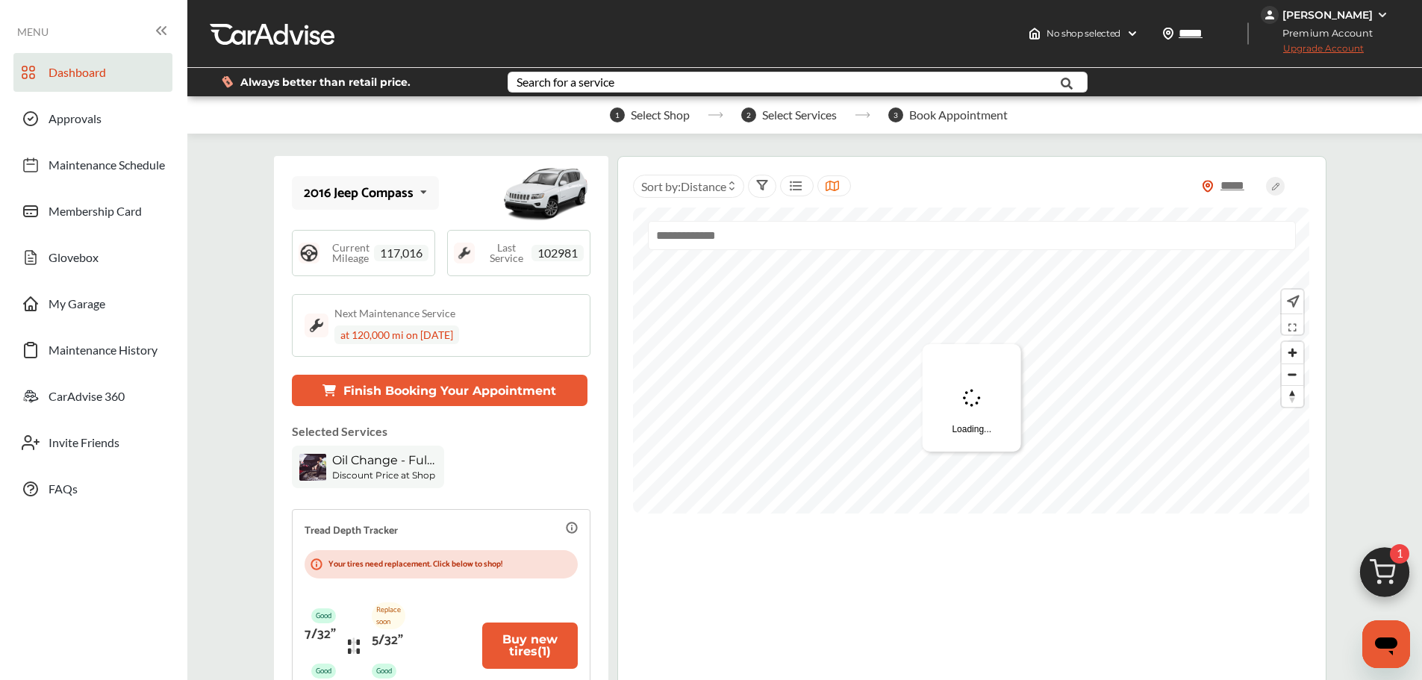
click at [427, 190] on icon at bounding box center [423, 192] width 25 height 32
click at [394, 272] on div "2021 Toyota RAV4" at bounding box center [363, 267] width 117 height 15
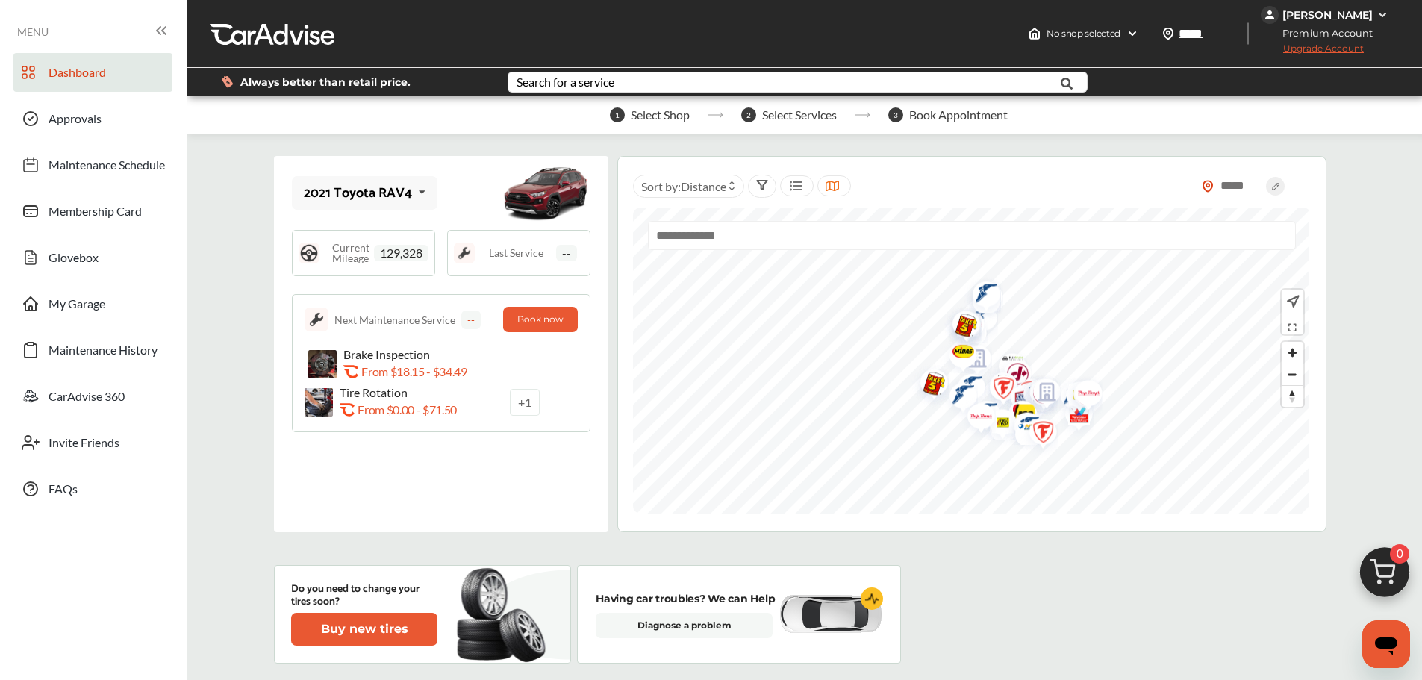
click at [425, 249] on span "129,328" at bounding box center [401, 253] width 54 height 16
click at [420, 255] on span "129,328" at bounding box center [401, 253] width 54 height 16
click at [308, 251] on img at bounding box center [309, 253] width 21 height 21
click at [337, 249] on span "Current Mileage" at bounding box center [350, 253] width 47 height 21
click at [422, 255] on span "129,328" at bounding box center [401, 253] width 54 height 16
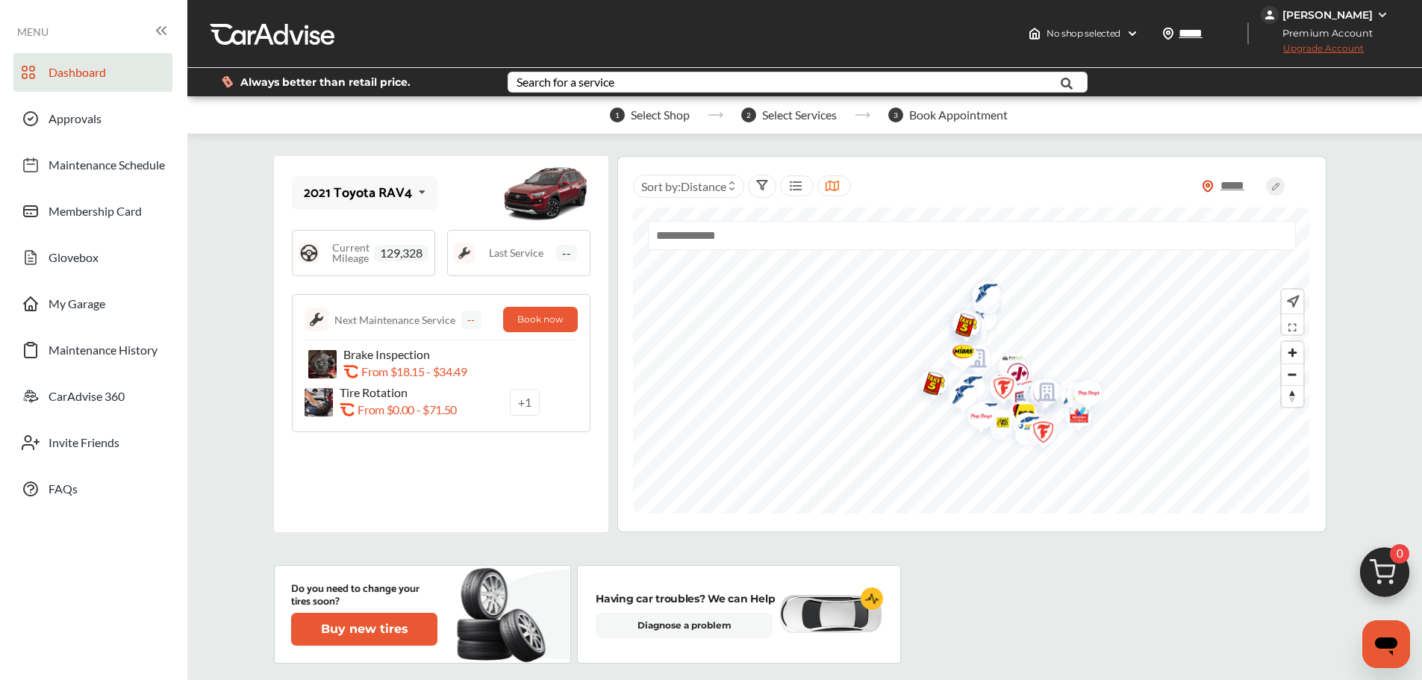
click at [422, 252] on span "129,328" at bounding box center [401, 253] width 54 height 16
click at [616, 119] on span "1" at bounding box center [617, 114] width 15 height 15
click at [735, 189] on icon at bounding box center [731, 189] width 7 height 6
click at [735, 184] on icon at bounding box center [731, 183] width 7 height 6
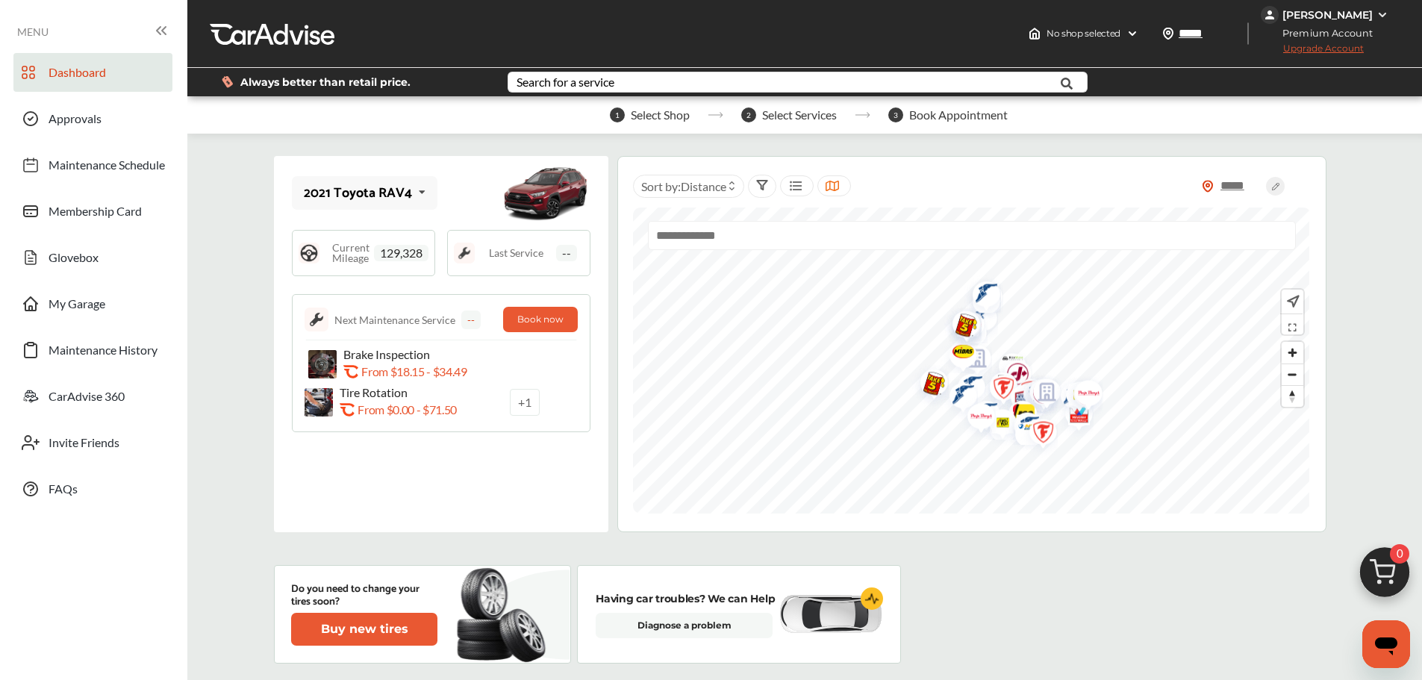
click at [722, 185] on span "Distance" at bounding box center [704, 186] width 46 height 14
click at [1096, 31] on span "No shop selected" at bounding box center [1083, 34] width 74 height 12
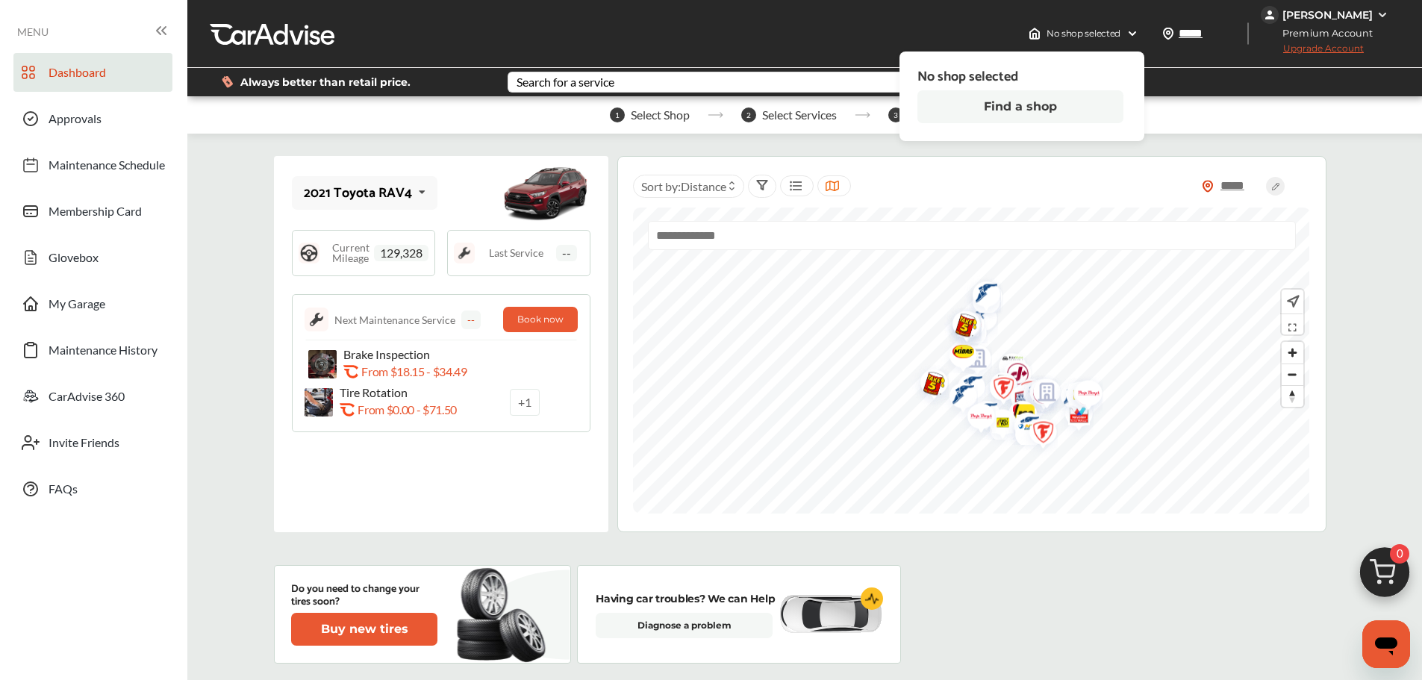
click at [1026, 106] on button "Find a shop" at bounding box center [1020, 106] width 206 height 33
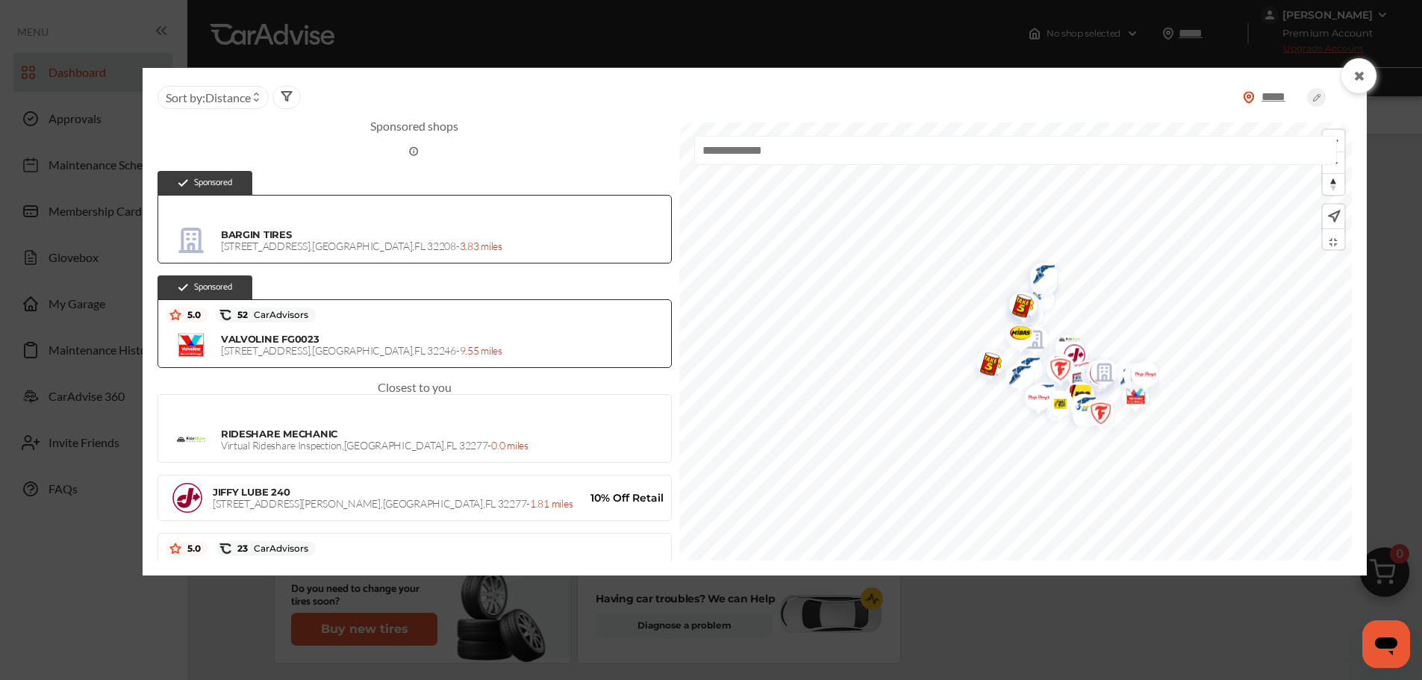
click at [1316, 99] on circle at bounding box center [1316, 97] width 19 height 19
click at [796, 153] on input "text" at bounding box center [1015, 150] width 643 height 29
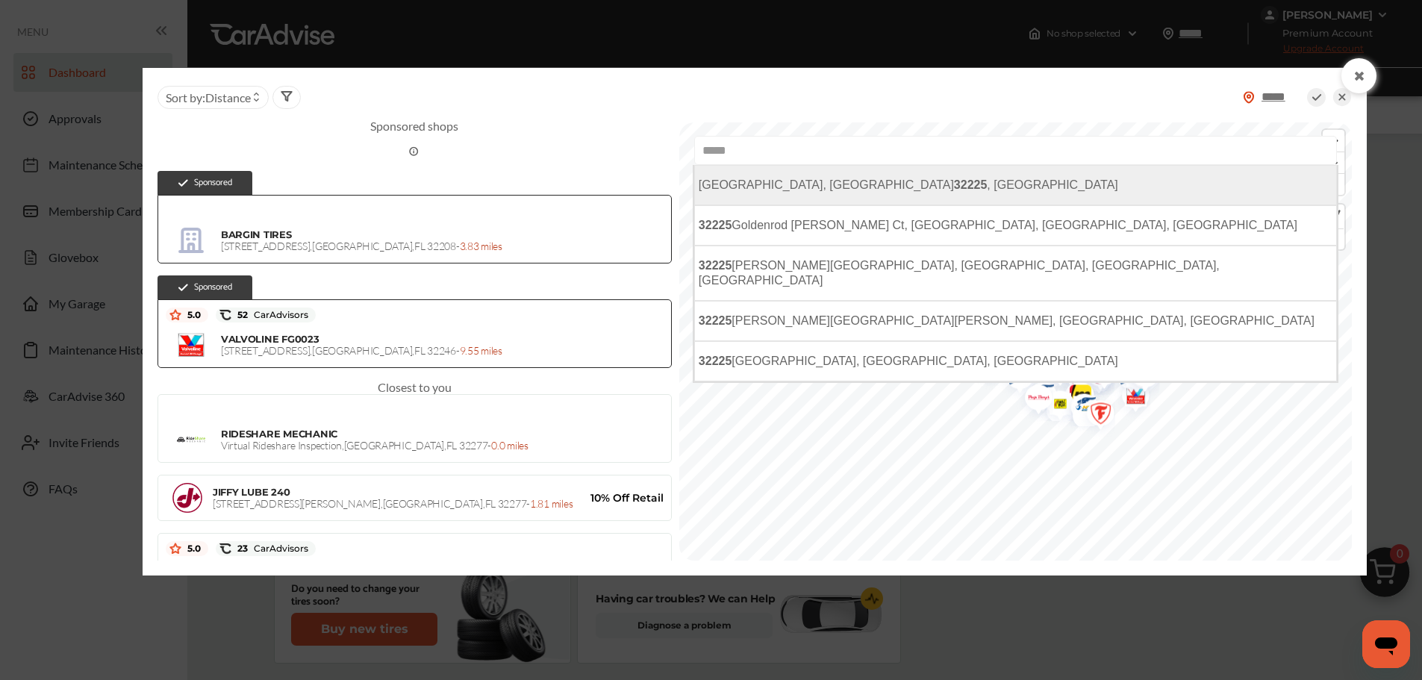
click at [954, 188] on b "32225" at bounding box center [971, 184] width 34 height 13
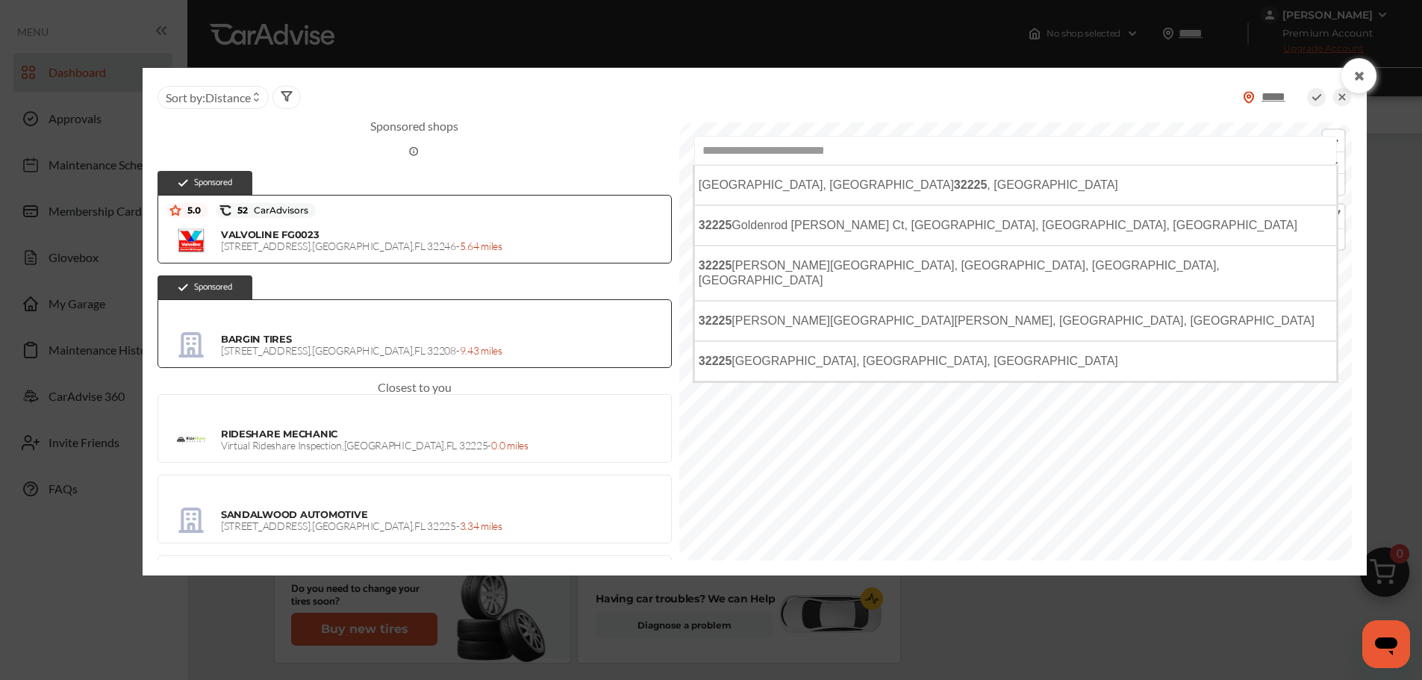
click at [717, 155] on input "**********" at bounding box center [1015, 150] width 643 height 29
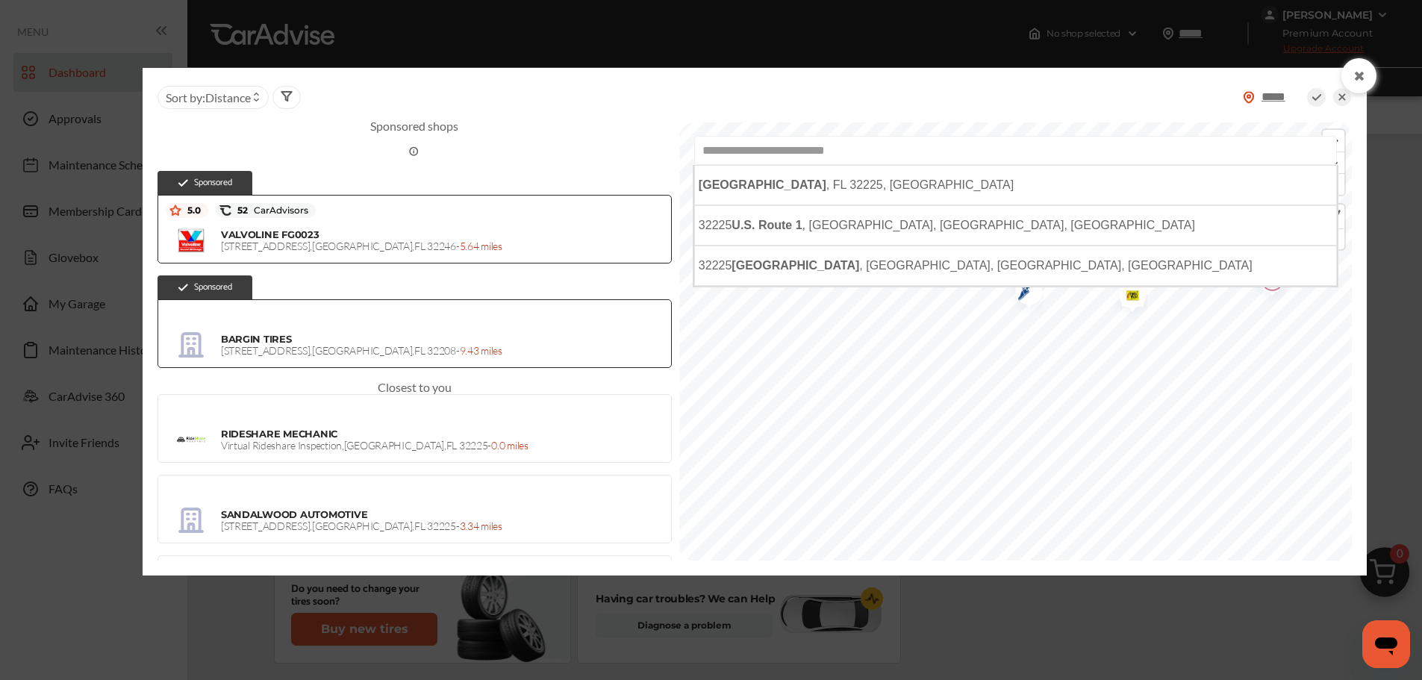
click at [694, 155] on input "**********" at bounding box center [1015, 150] width 643 height 29
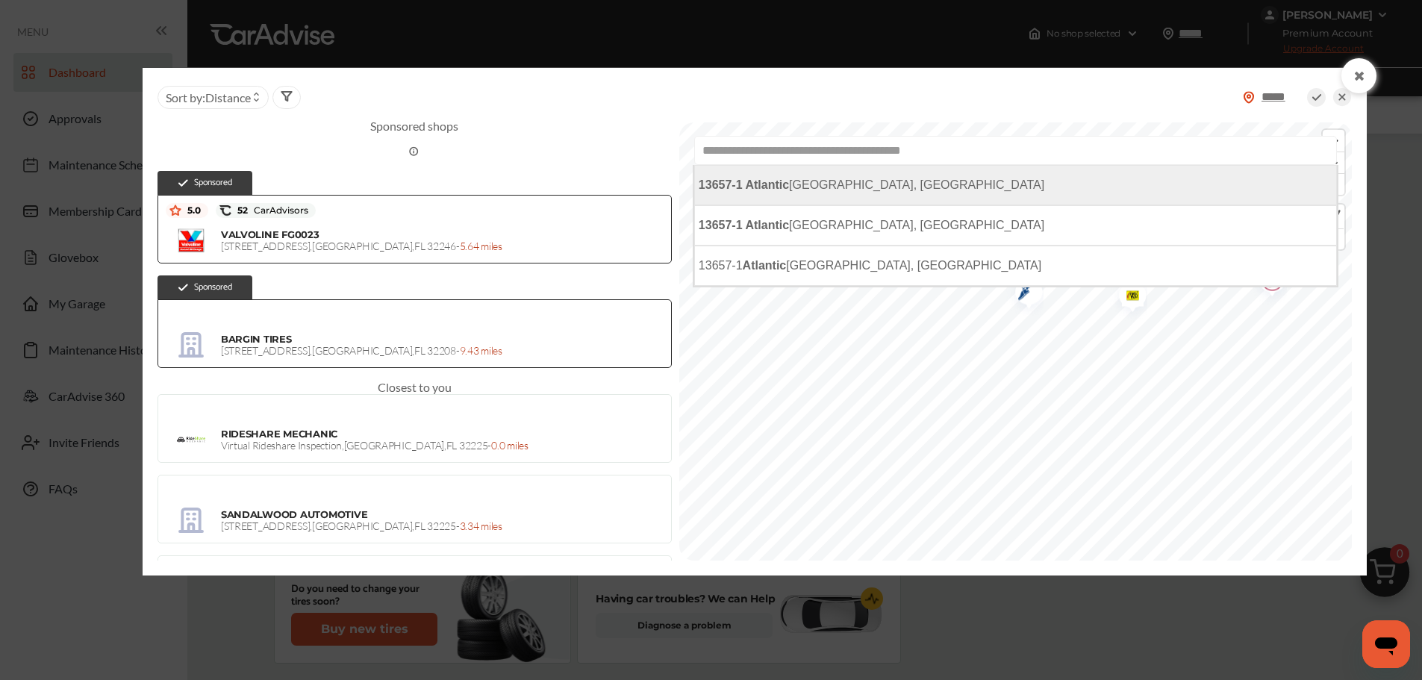
click at [748, 187] on b "13657-1 Atlantic" at bounding box center [744, 184] width 90 height 13
type input "**********"
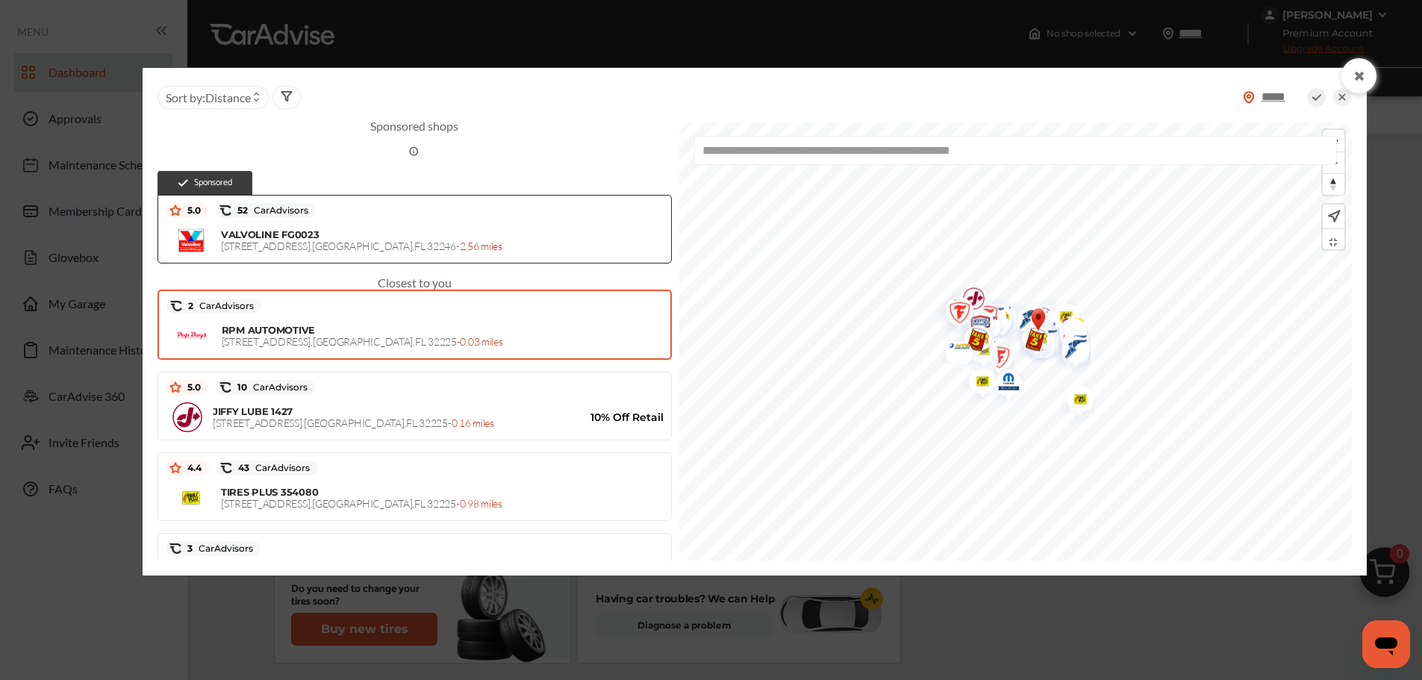
click at [256, 331] on span "RPM AUTOMOTIVE" at bounding box center [268, 330] width 93 height 12
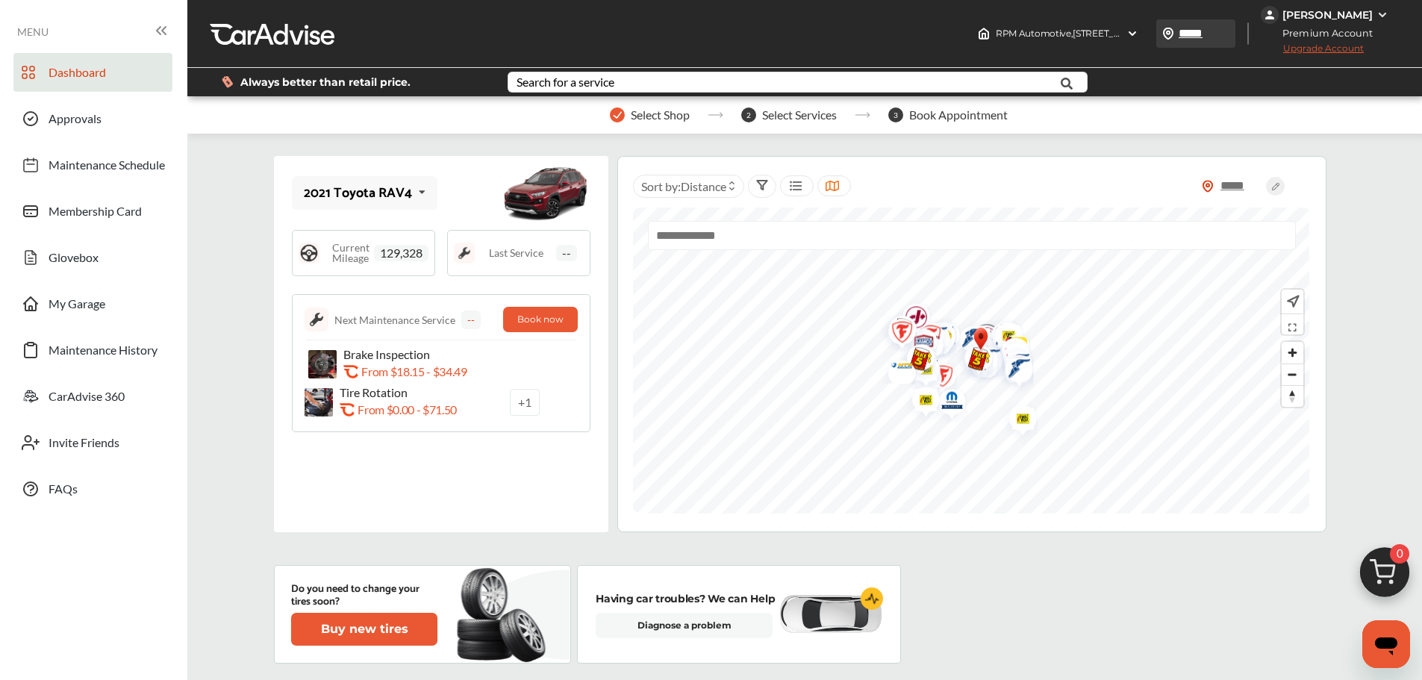
click at [1214, 34] on input "*****" at bounding box center [1212, 33] width 69 height 16
type input "*****"
click at [1380, 106] on div "Always better than retail price. Search for a service Search for... All Common …" at bounding box center [805, 82] width 1190 height 52
type input "*****"
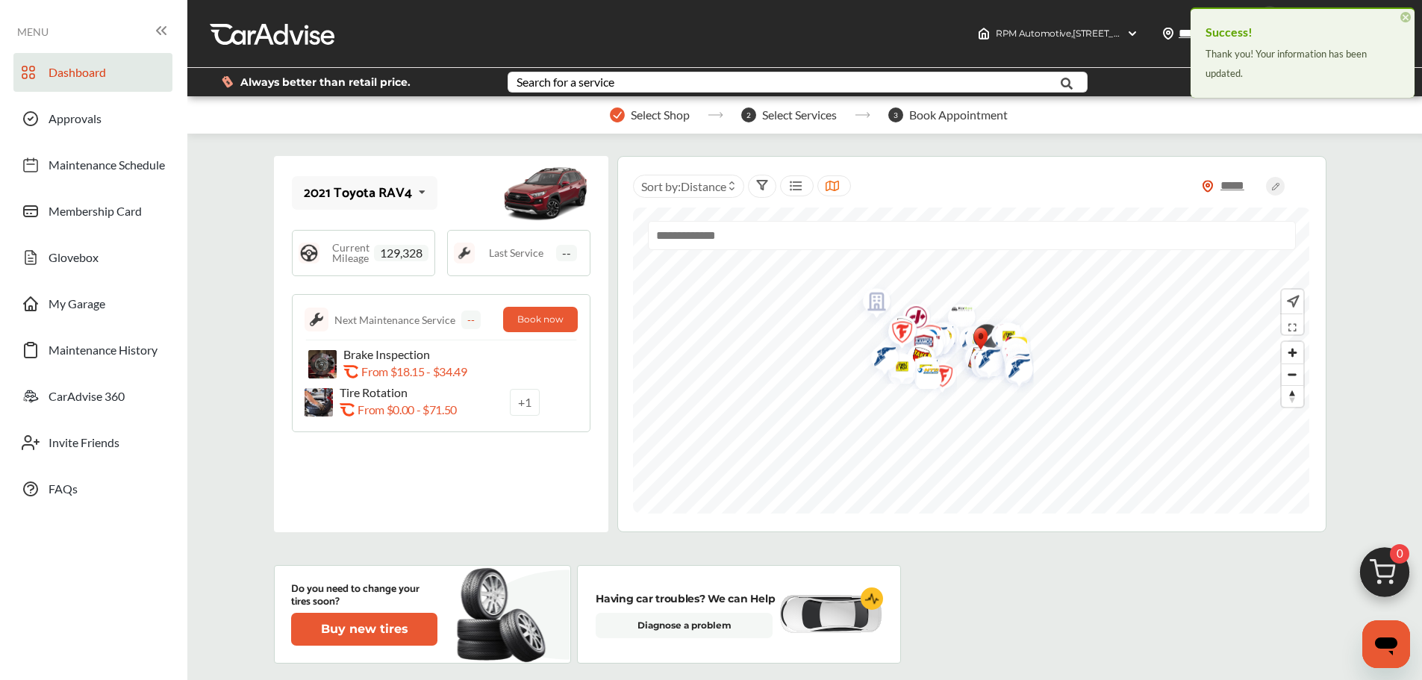
click at [1361, 119] on div "Select Shop 2 Select Services 3 Book Appointment" at bounding box center [808, 114] width 1242 height 37
click at [1405, 18] on span "×" at bounding box center [1405, 17] width 10 height 10
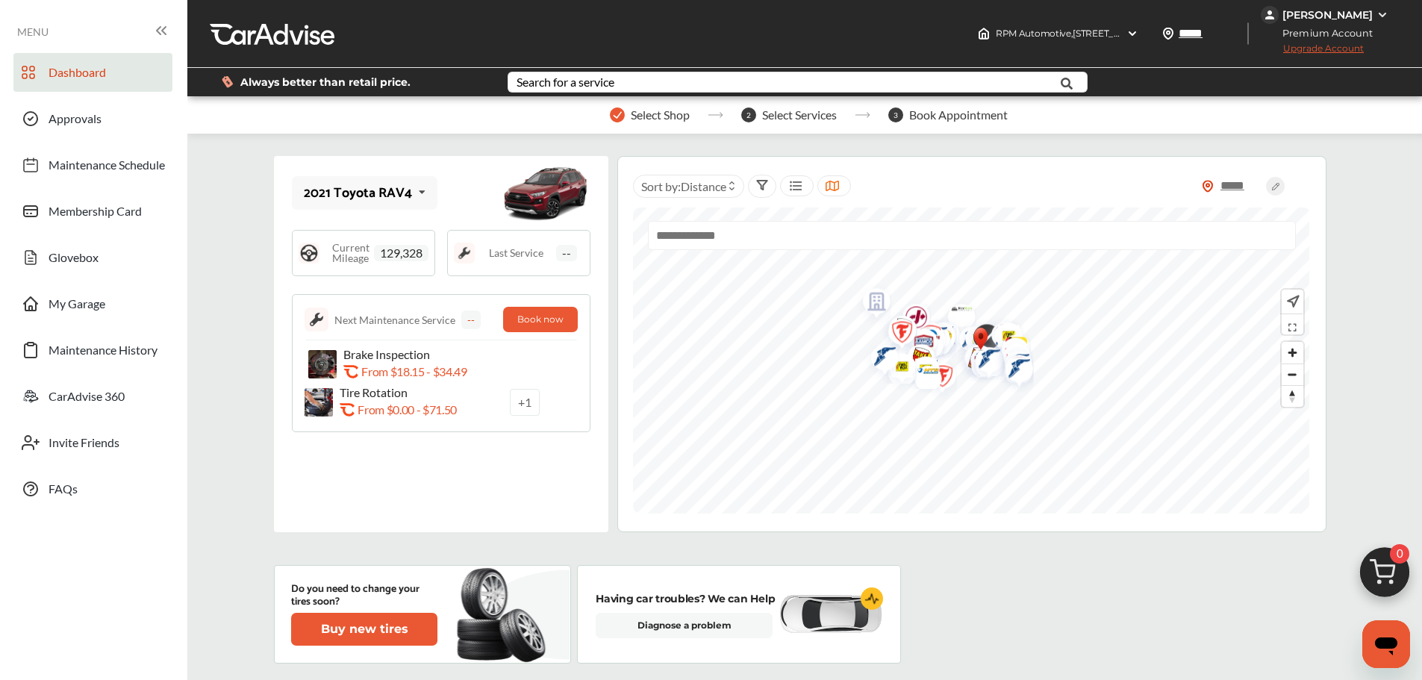
click at [397, 254] on span "129,328" at bounding box center [401, 253] width 54 height 16
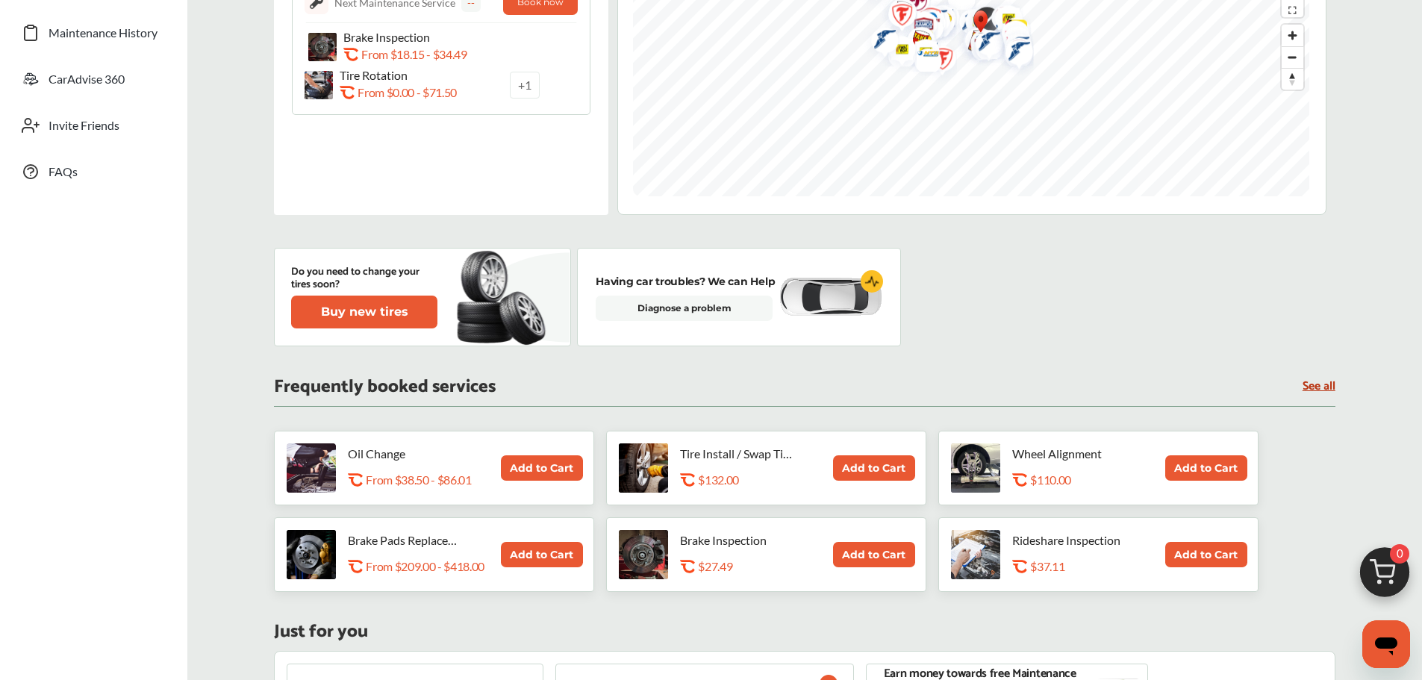
scroll to position [305, 0]
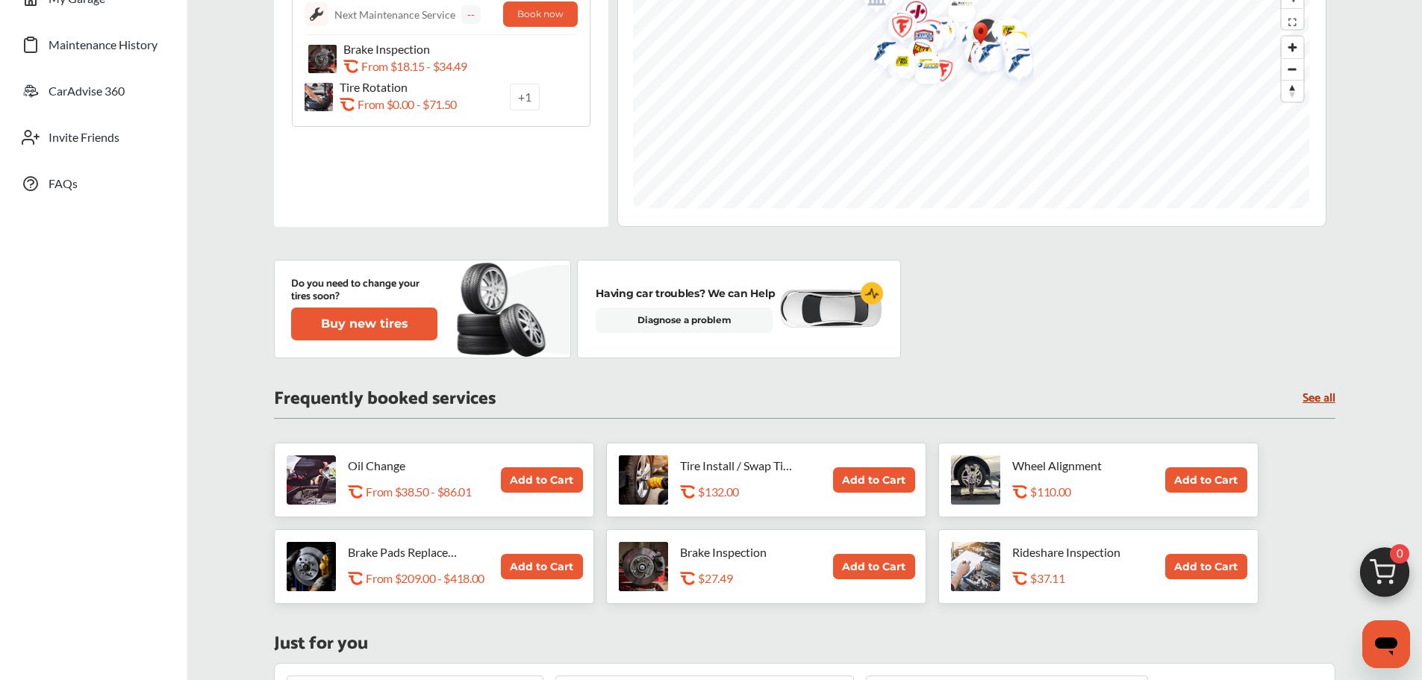
click at [316, 569] on img at bounding box center [311, 566] width 49 height 49
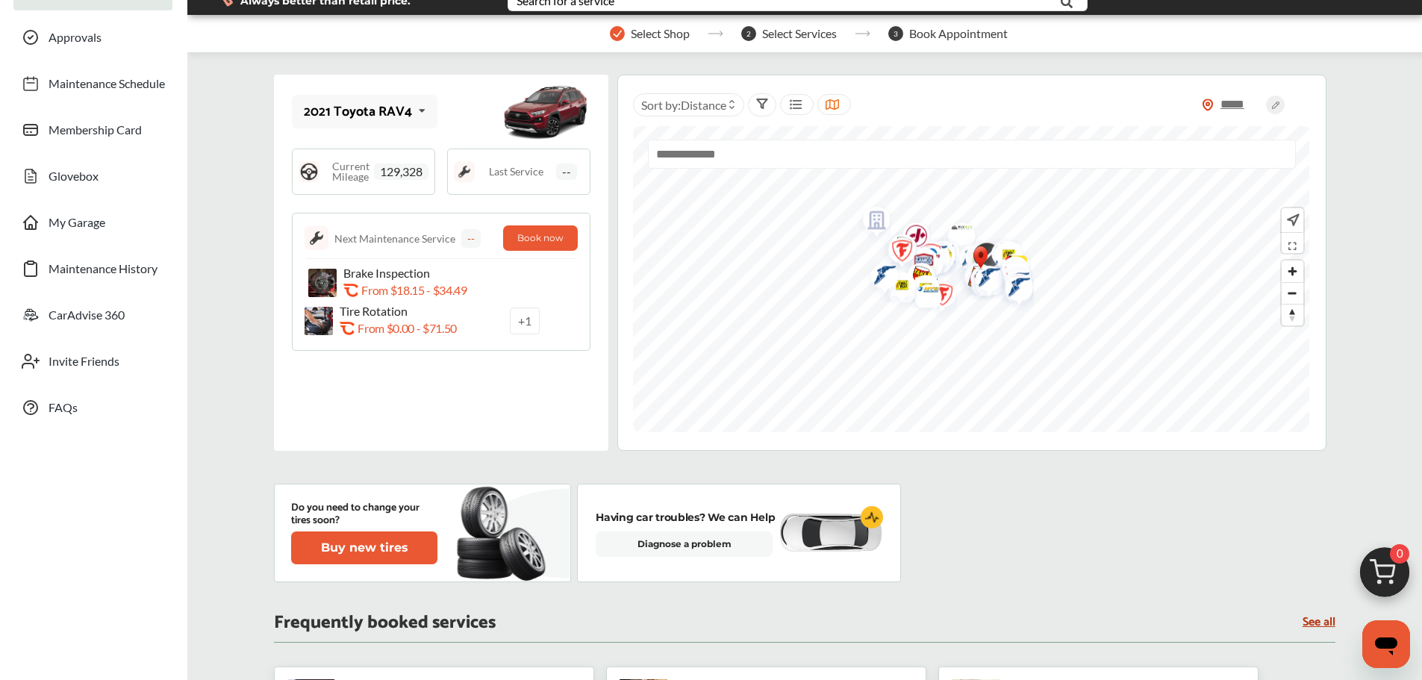
scroll to position [0, 0]
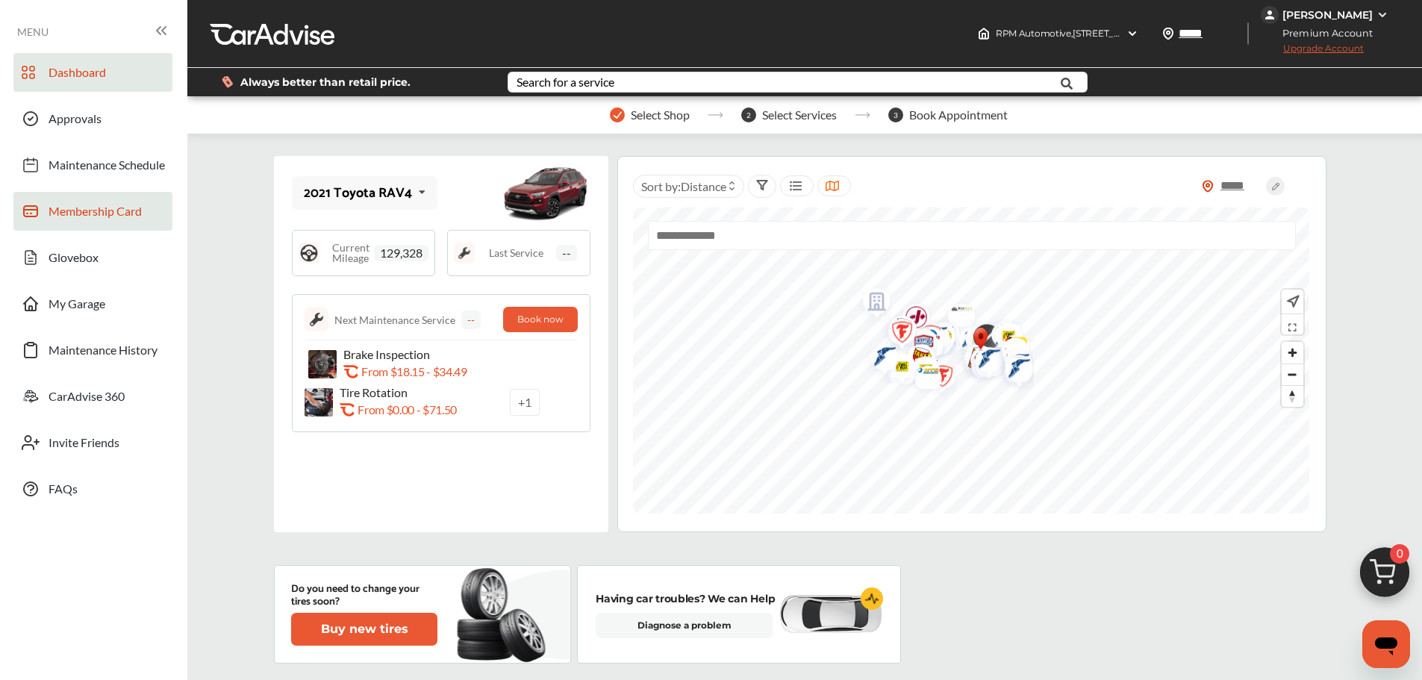
click at [78, 213] on span "Membership Card" at bounding box center [95, 213] width 93 height 19
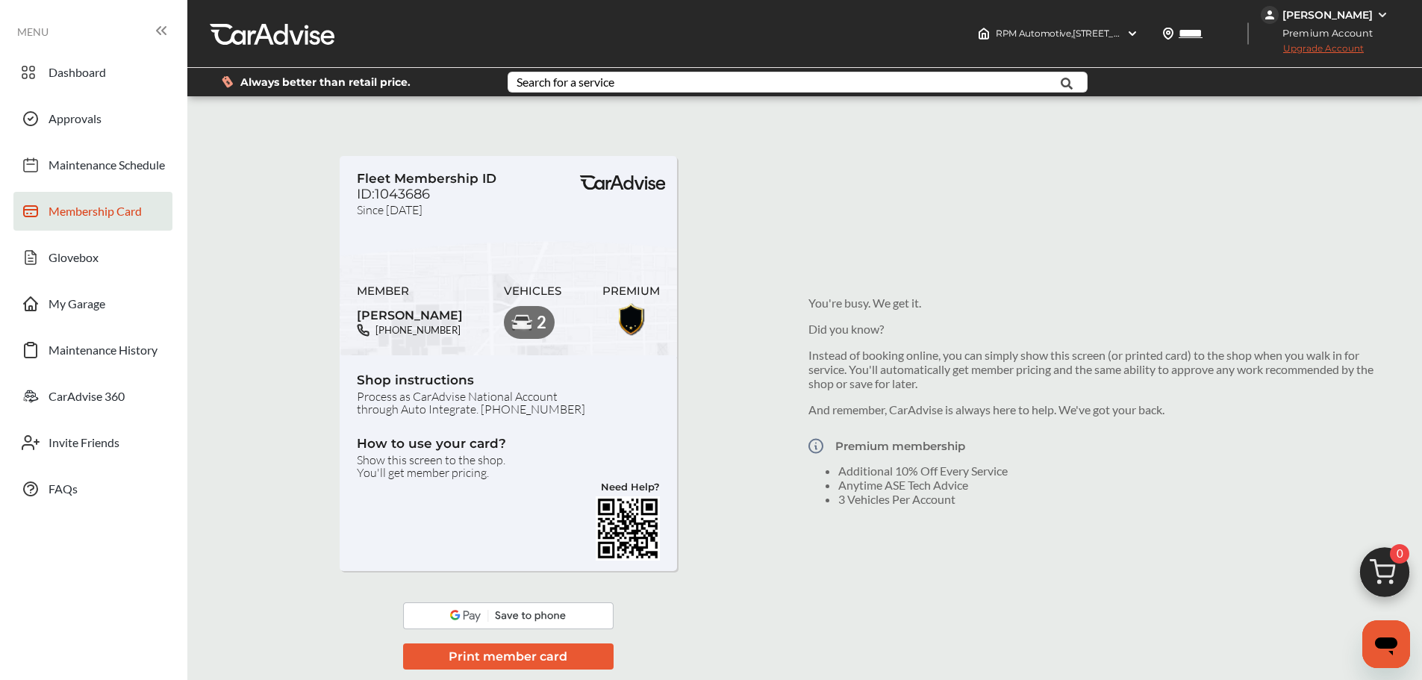
click at [493, 655] on button "Print member card" at bounding box center [508, 656] width 210 height 26
click at [537, 616] on img at bounding box center [508, 615] width 210 height 27
click at [66, 166] on span "Maintenance Schedule" at bounding box center [107, 166] width 116 height 19
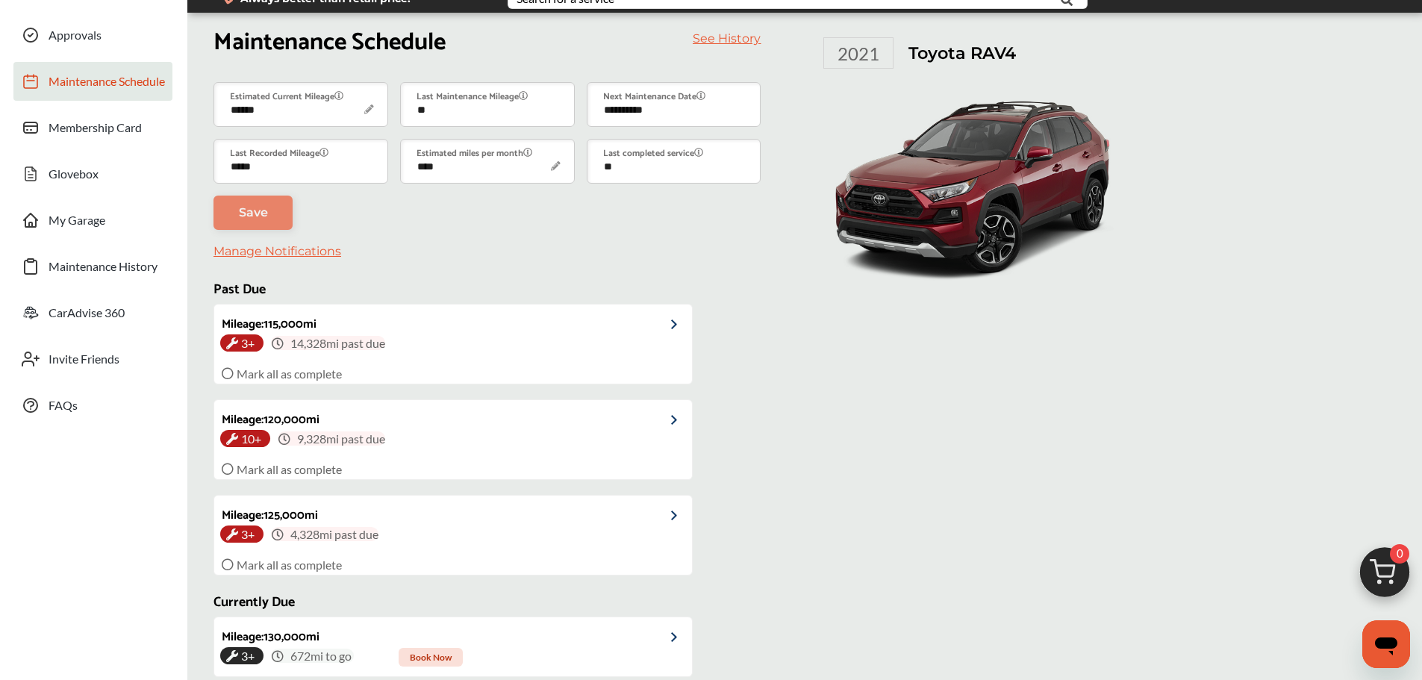
scroll to position [10, 0]
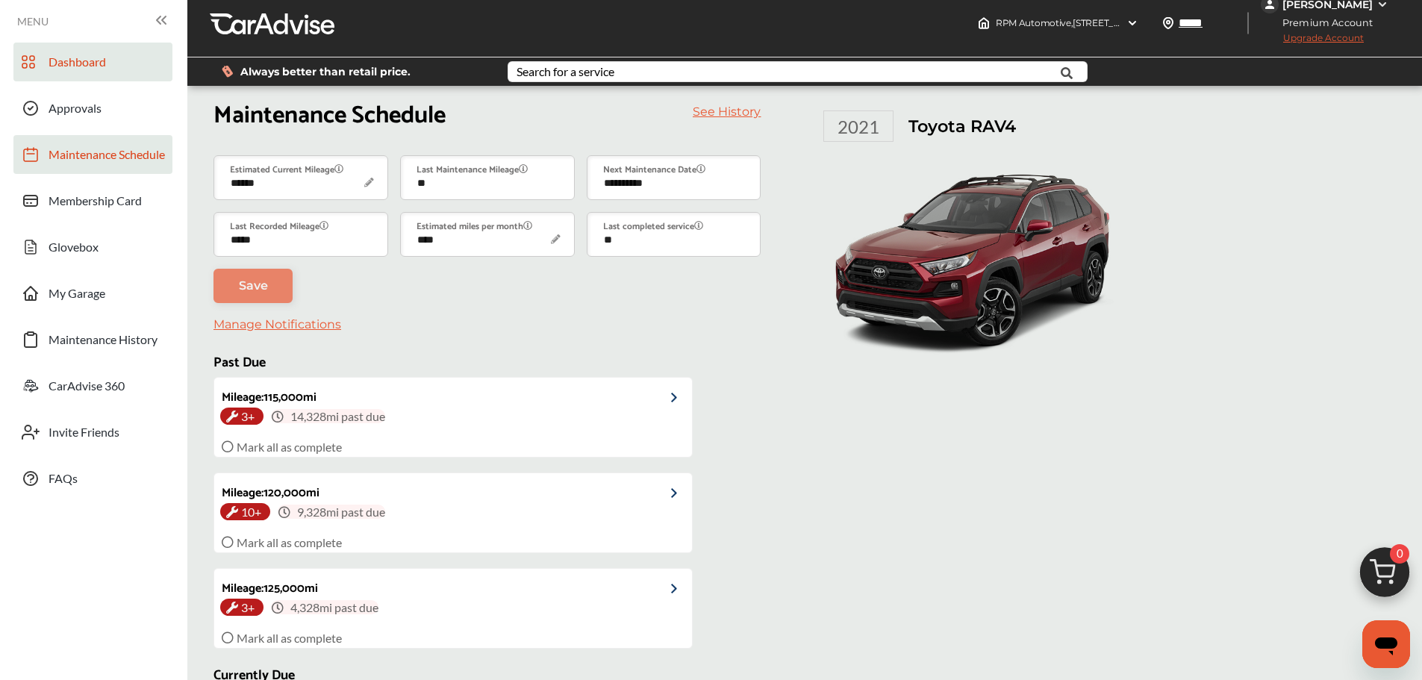
click at [72, 69] on span "Dashboard" at bounding box center [77, 63] width 57 height 19
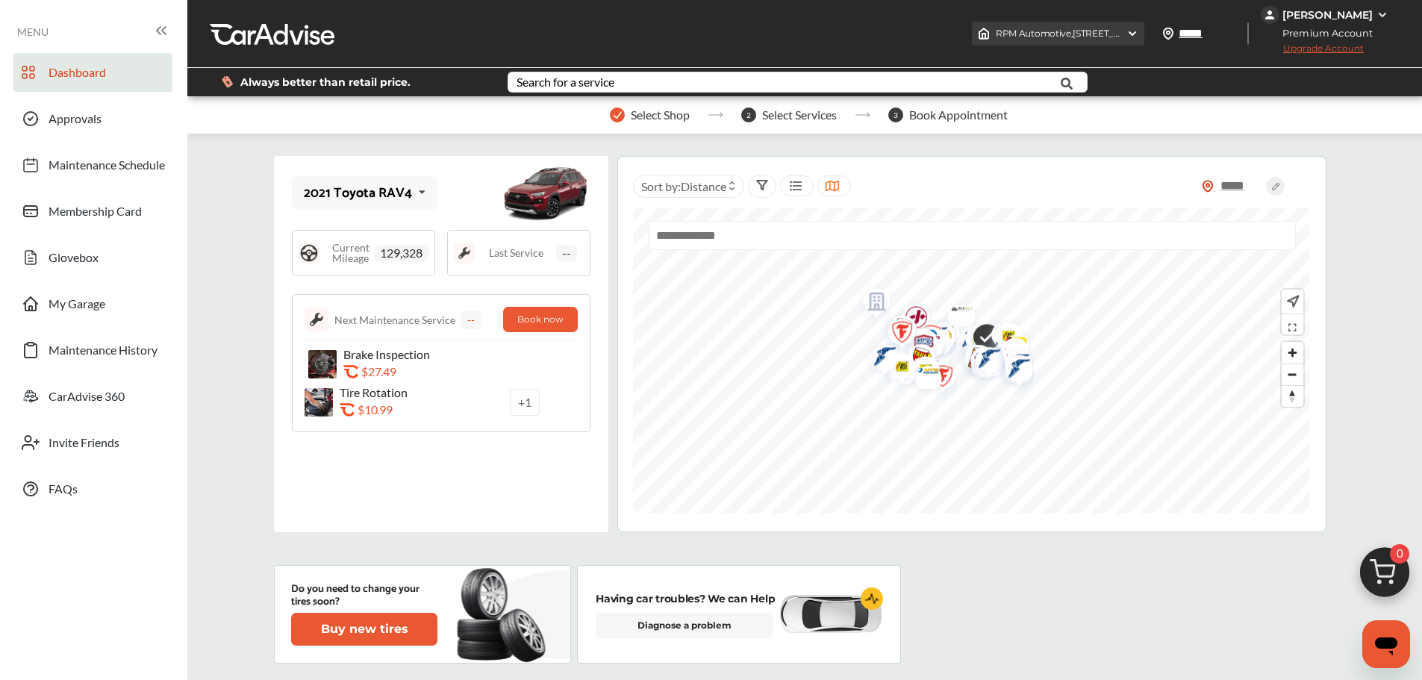
click at [1044, 35] on span "RPM Automotive , [STREET_ADDRESS]" at bounding box center [1147, 33] width 302 height 11
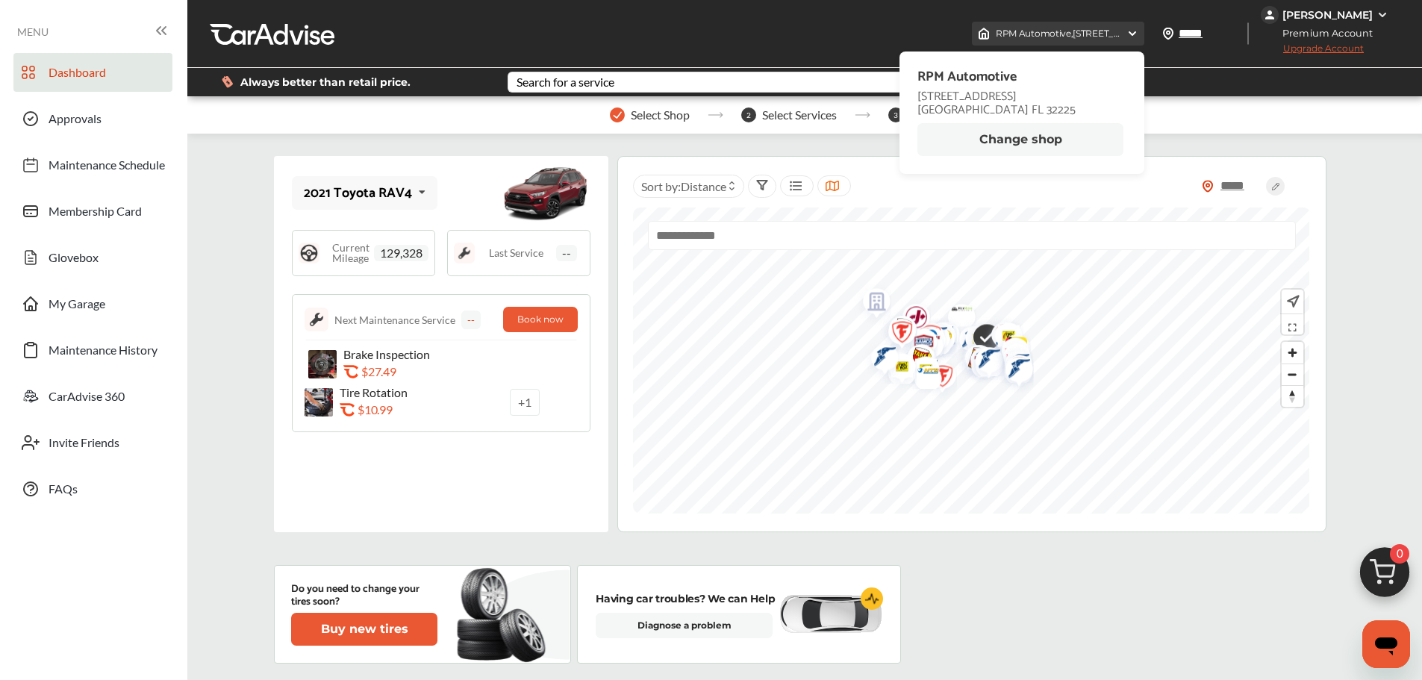
click at [1133, 34] on img at bounding box center [1132, 34] width 12 height 12
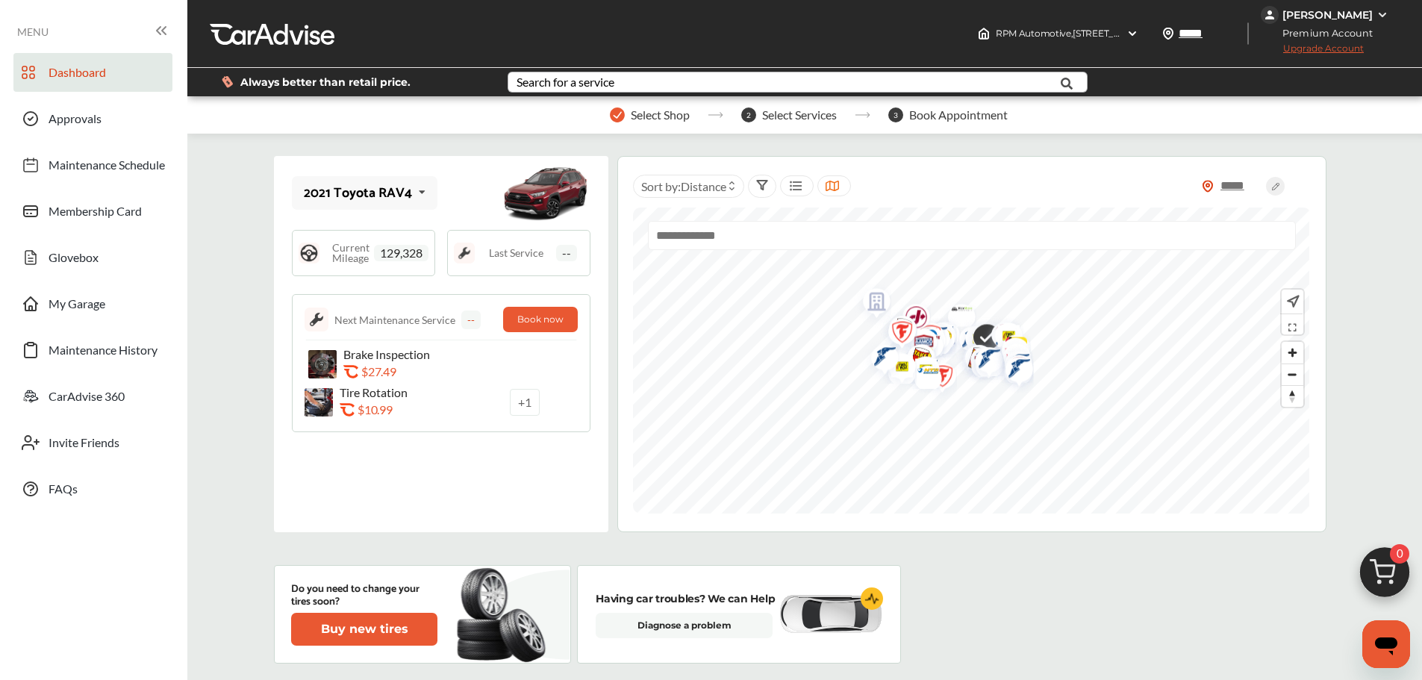
click at [1065, 84] on icon at bounding box center [1067, 83] width 34 height 37
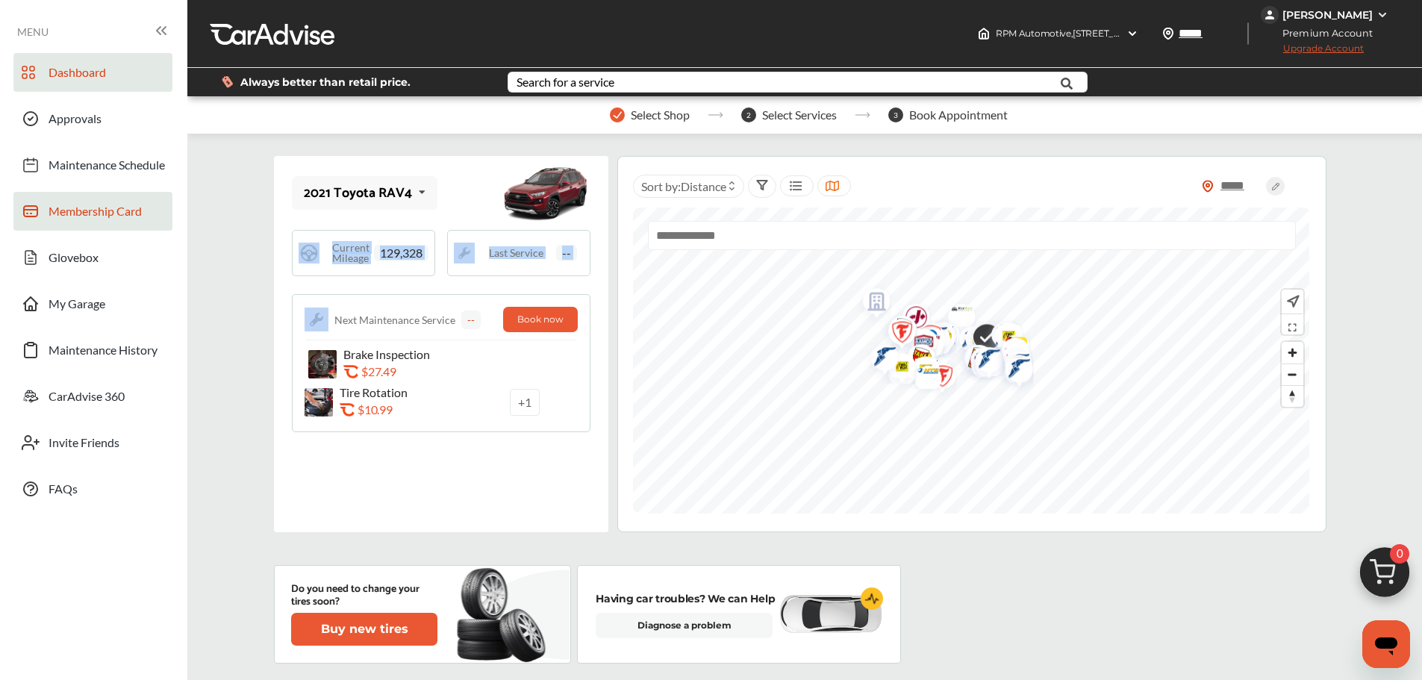
click at [99, 213] on span "Membership Card" at bounding box center [95, 213] width 93 height 19
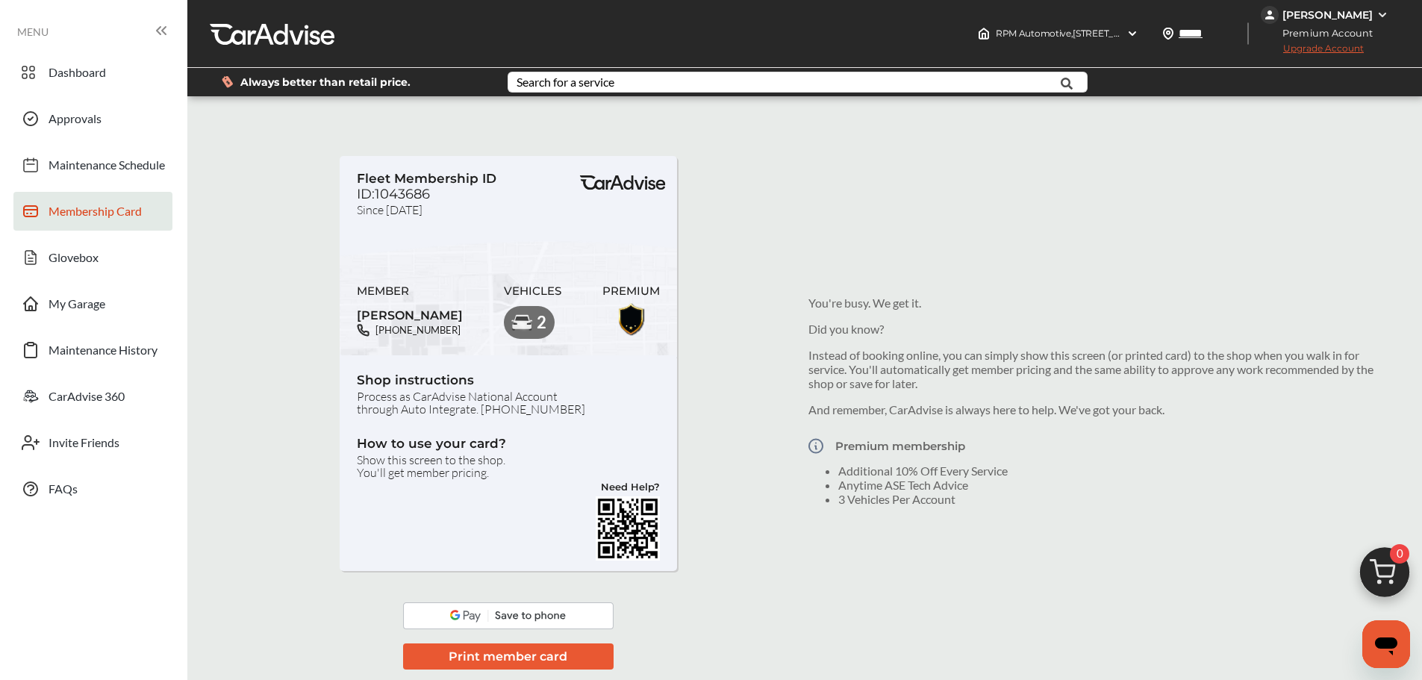
click at [487, 653] on button "Print member card" at bounding box center [508, 656] width 210 height 26
click at [1382, 15] on img at bounding box center [1382, 15] width 12 height 12
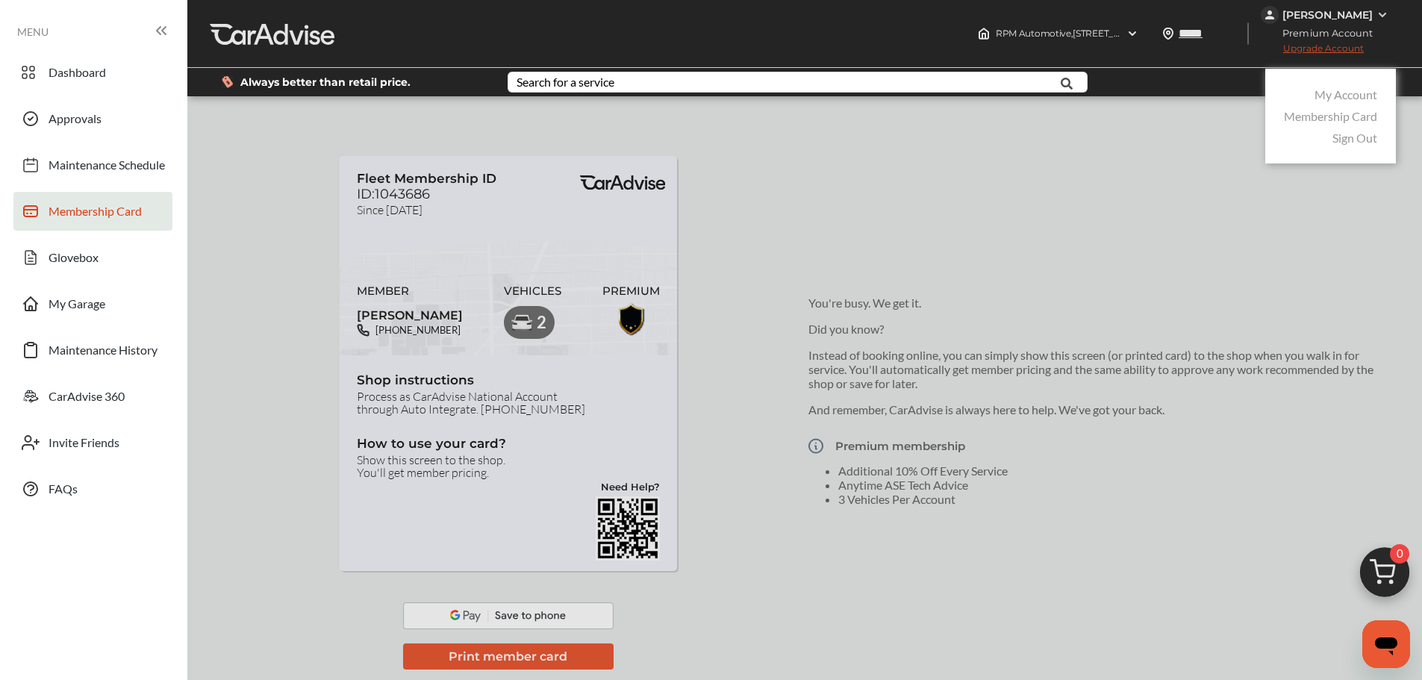
click at [1344, 96] on link "My Account" at bounding box center [1345, 94] width 63 height 14
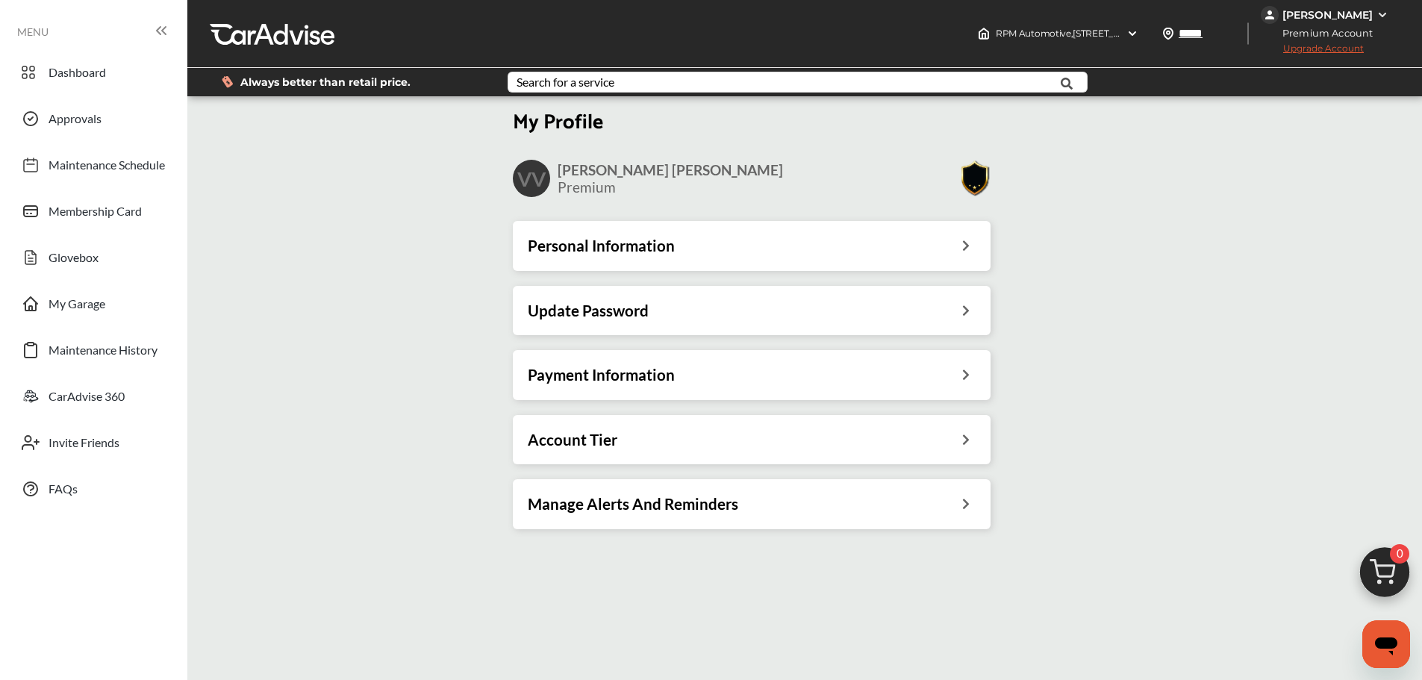
click at [971, 246] on icon at bounding box center [965, 244] width 14 height 16
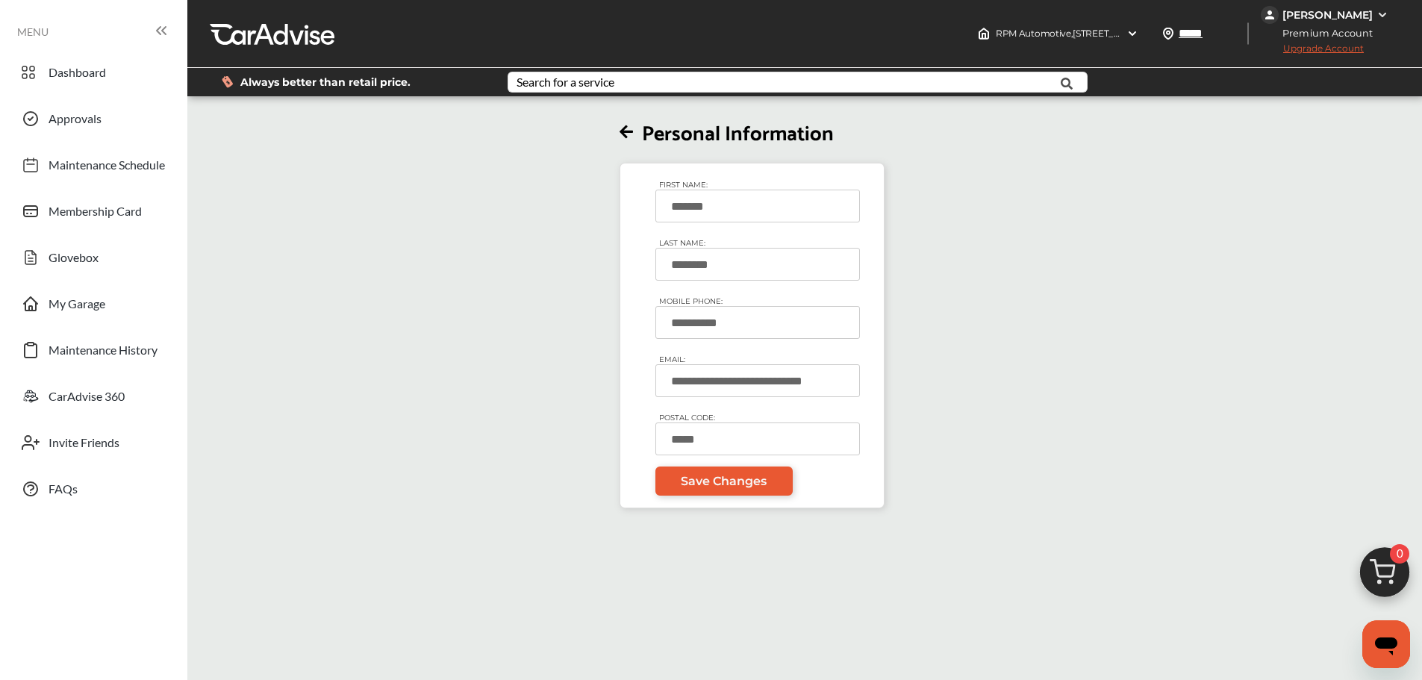
click at [994, 390] on div "**********" at bounding box center [751, 303] width 1137 height 409
click at [627, 128] on icon at bounding box center [626, 133] width 13 height 16
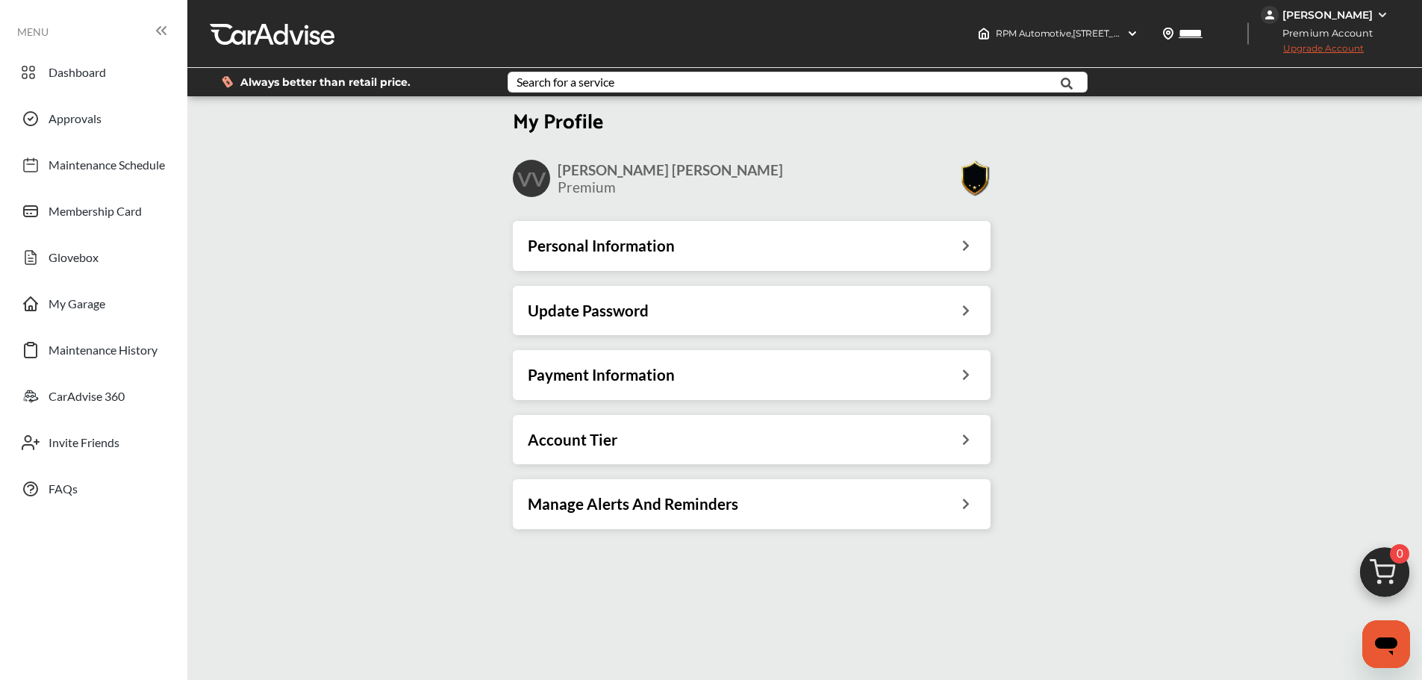
click at [970, 310] on icon at bounding box center [965, 309] width 14 height 16
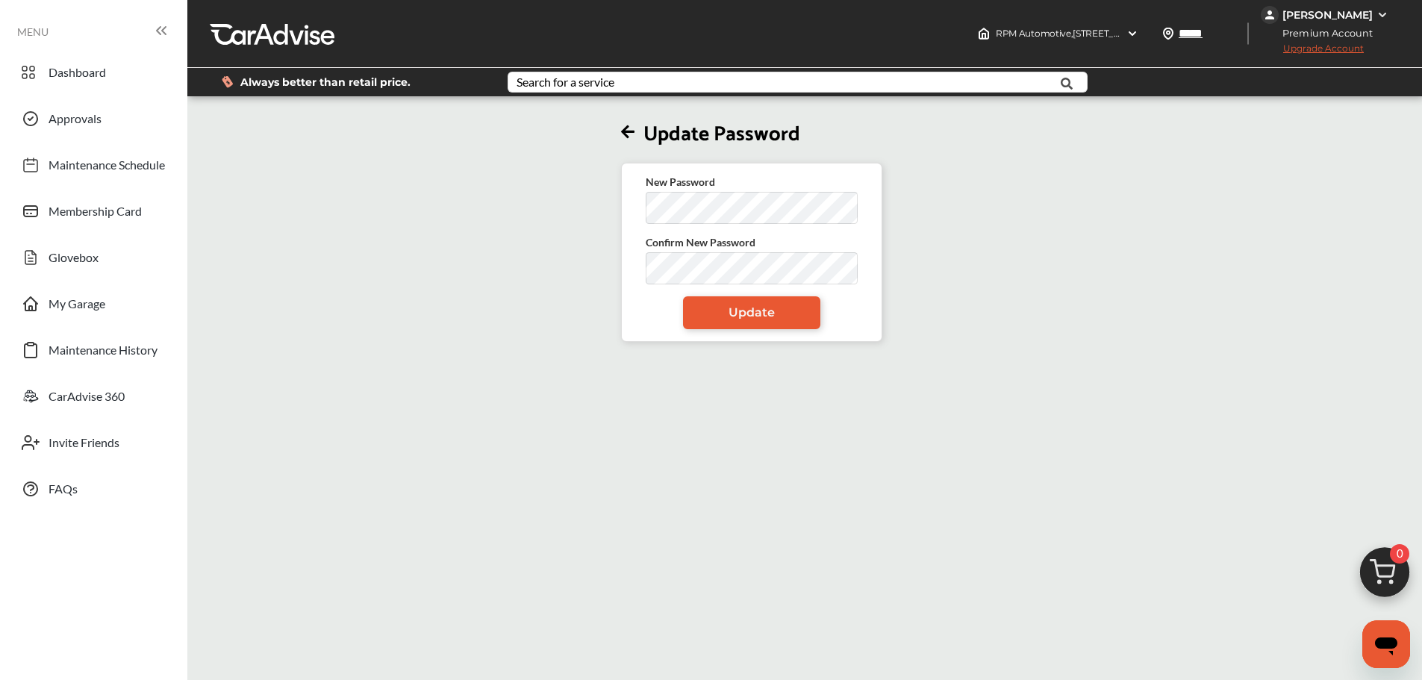
click at [633, 131] on icon at bounding box center [627, 133] width 13 height 16
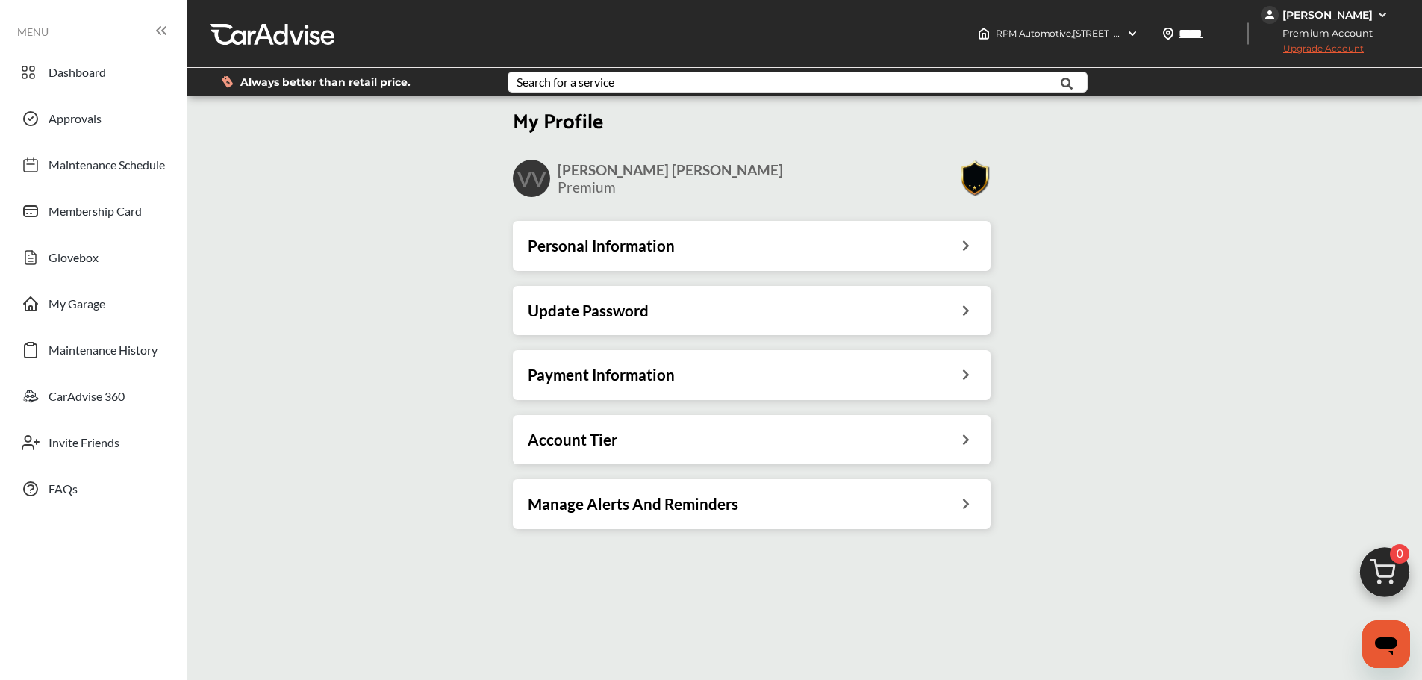
click at [1381, 16] on img at bounding box center [1382, 15] width 12 height 12
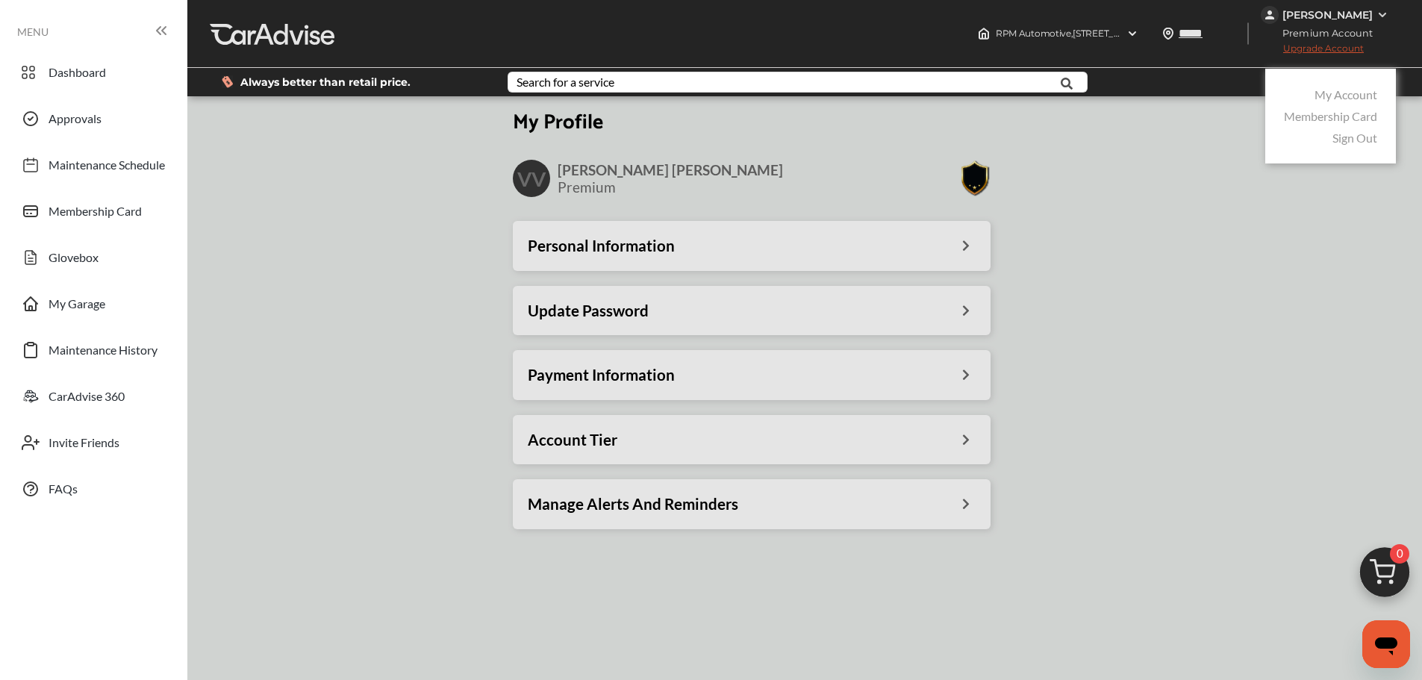
click at [1332, 97] on link "My Account" at bounding box center [1345, 94] width 63 height 14
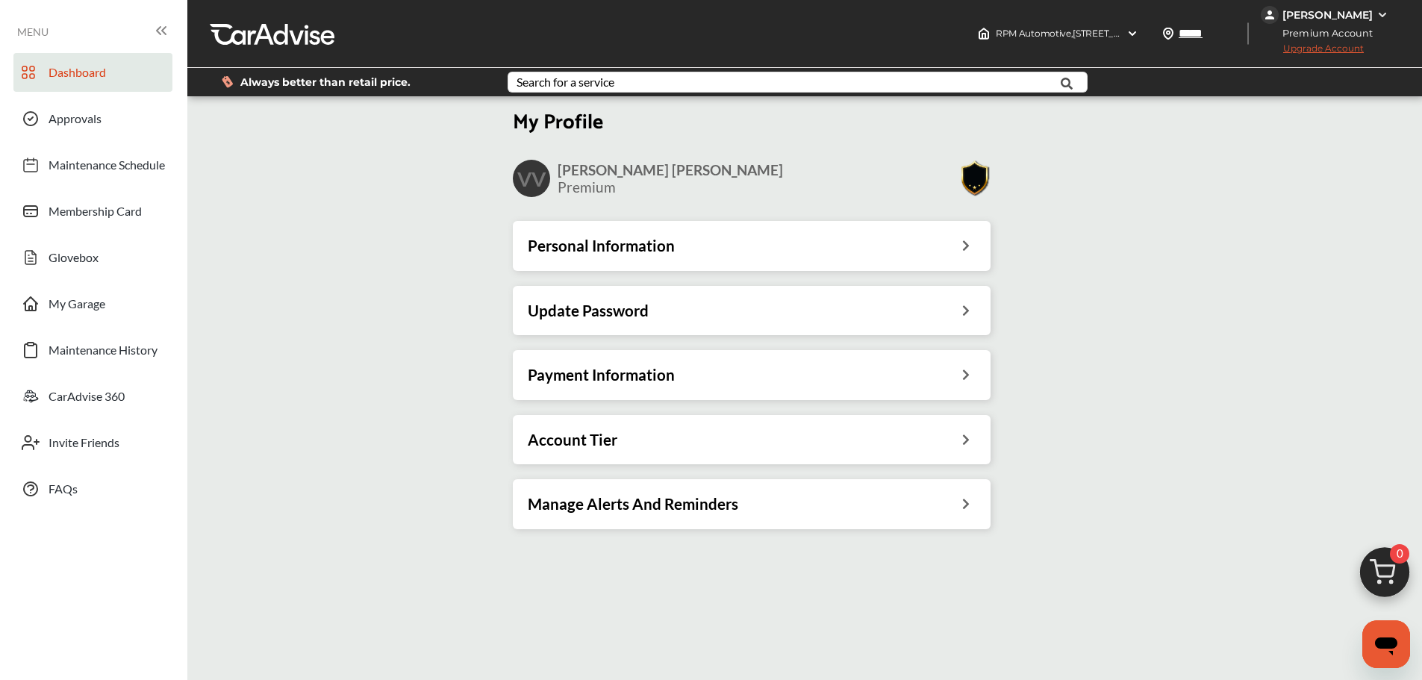
click at [77, 68] on span "Dashboard" at bounding box center [77, 74] width 57 height 19
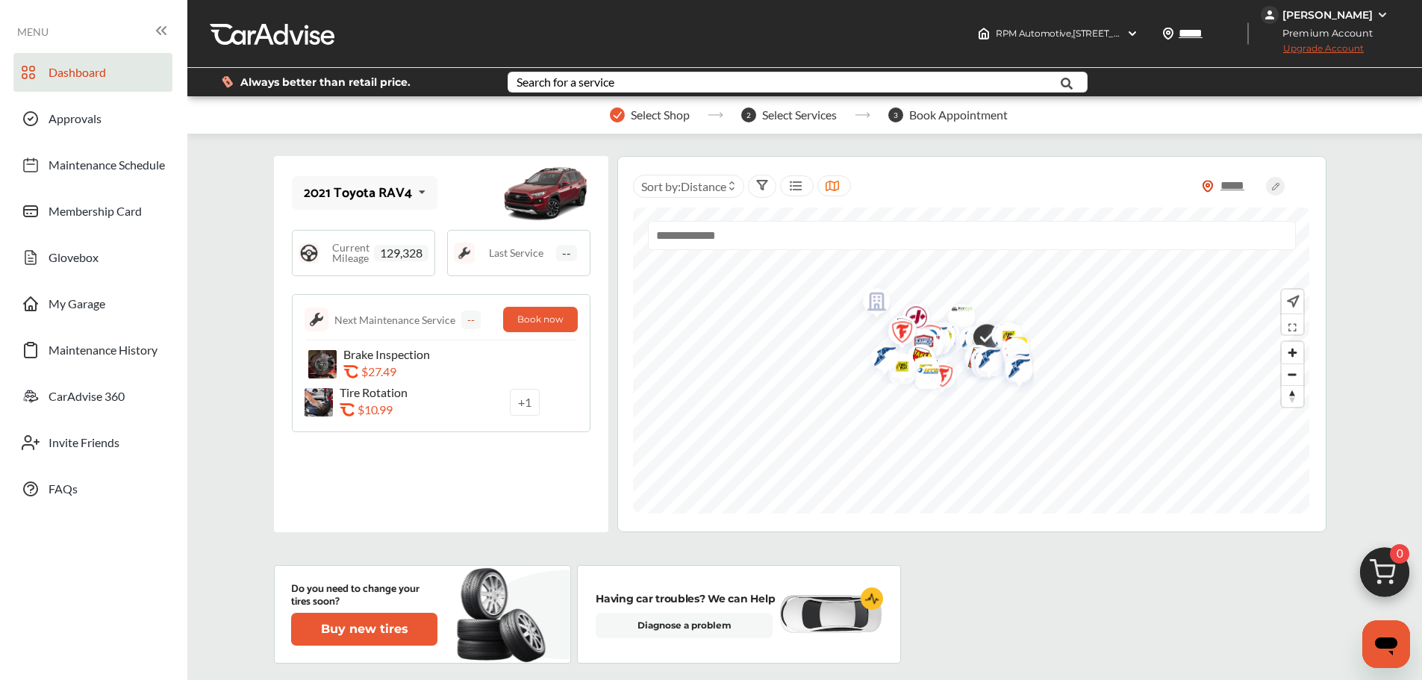
click at [1352, 14] on div "[PERSON_NAME]" at bounding box center [1327, 14] width 90 height 13
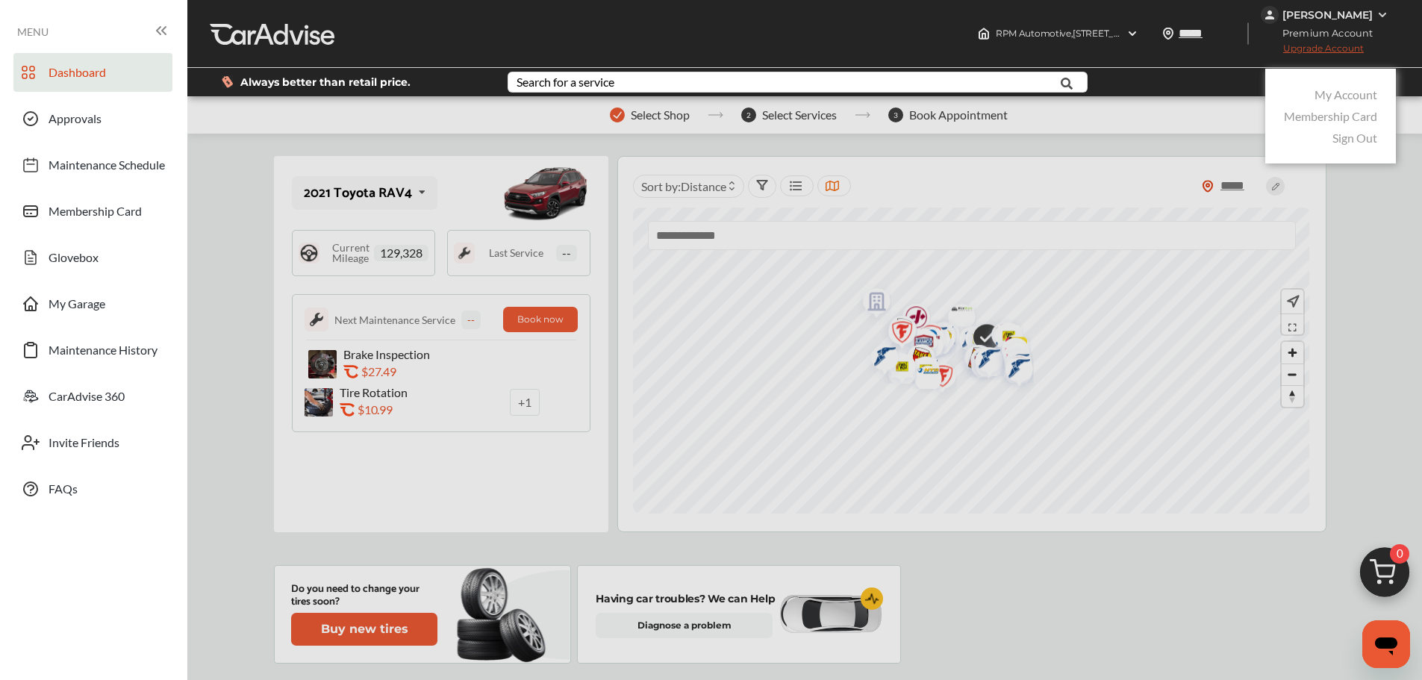
click at [1346, 140] on link "Sign Out" at bounding box center [1354, 138] width 45 height 14
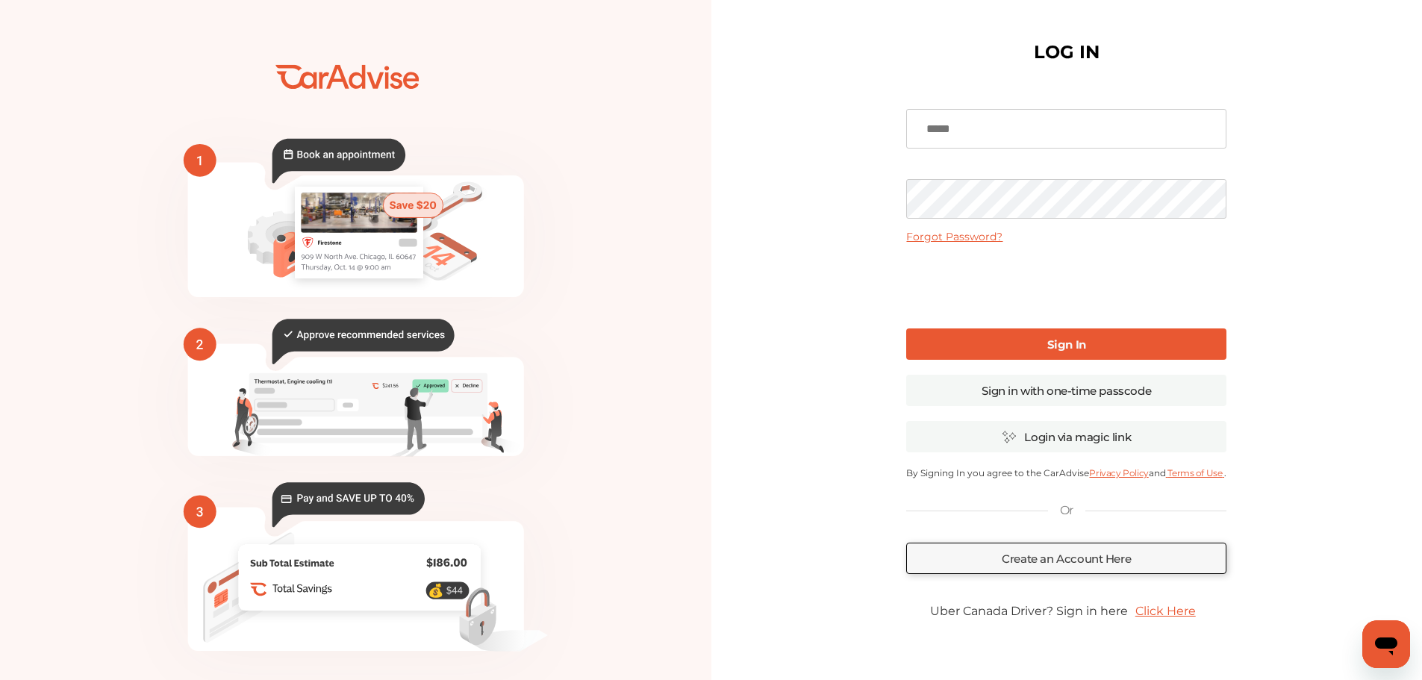
type input "**********"
